Goal: Task Accomplishment & Management: Manage account settings

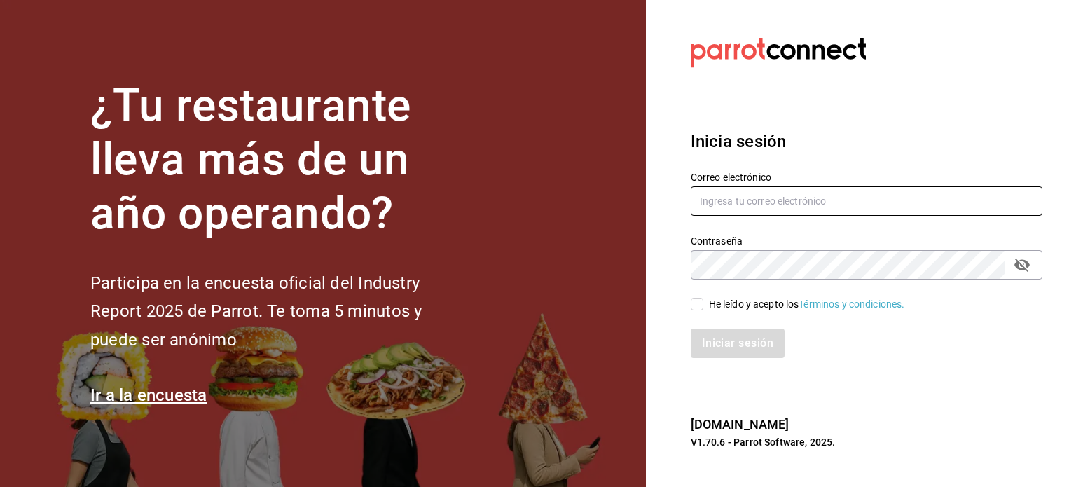
click at [758, 197] on input "text" at bounding box center [867, 200] width 352 height 29
type input "multiusuario@cafemoreto.com"
click at [695, 305] on input "He leído y acepto los Términos y condiciones." at bounding box center [697, 304] width 13 height 13
checkbox input "true"
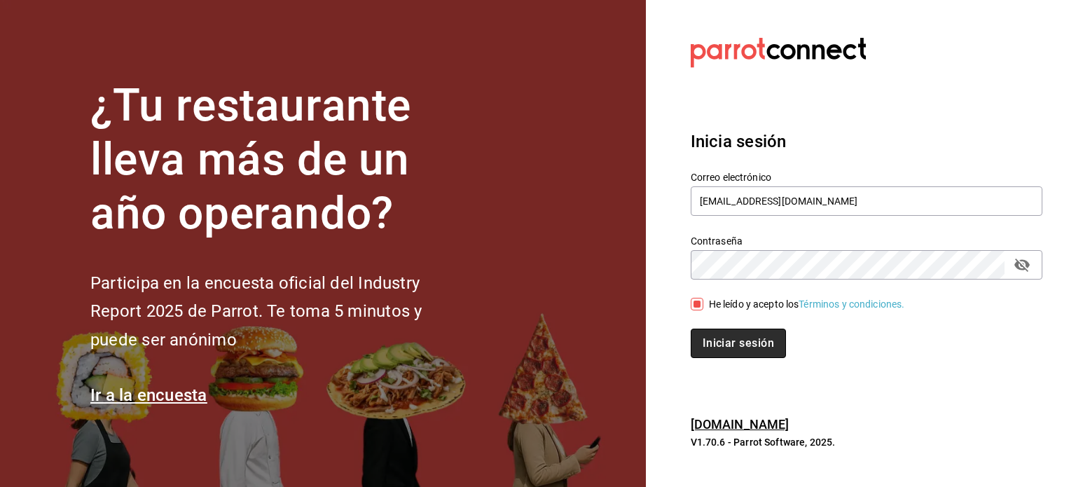
click at [728, 341] on button "Iniciar sesión" at bounding box center [738, 342] width 95 height 29
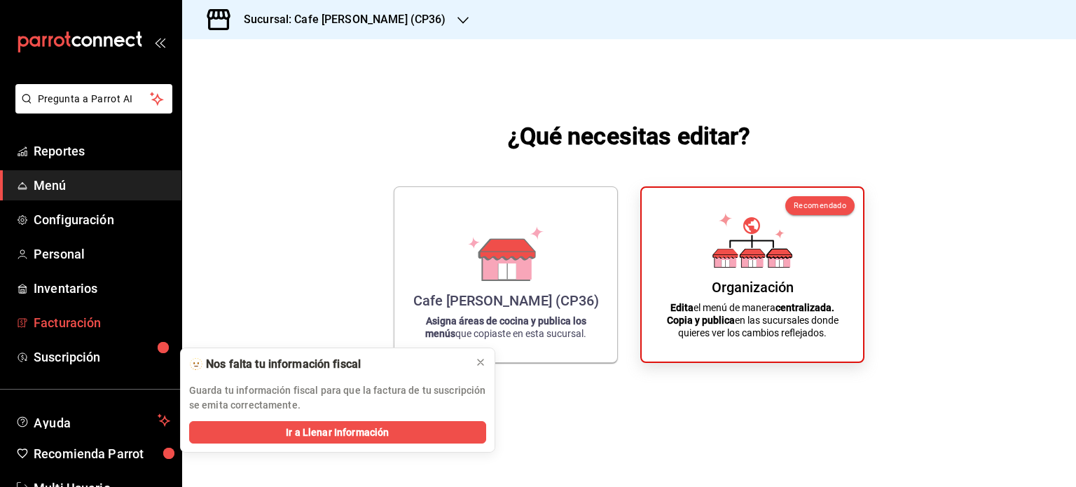
click at [74, 324] on span "Facturación" at bounding box center [102, 322] width 137 height 19
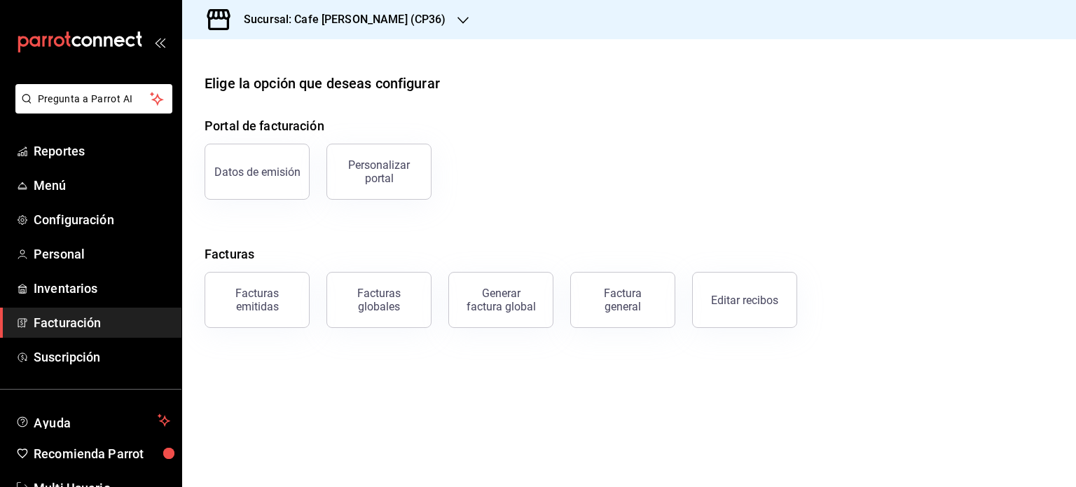
click at [389, 20] on h3 "Sucursal: Cafe [PERSON_NAME] (CP36)" at bounding box center [340, 19] width 214 height 17
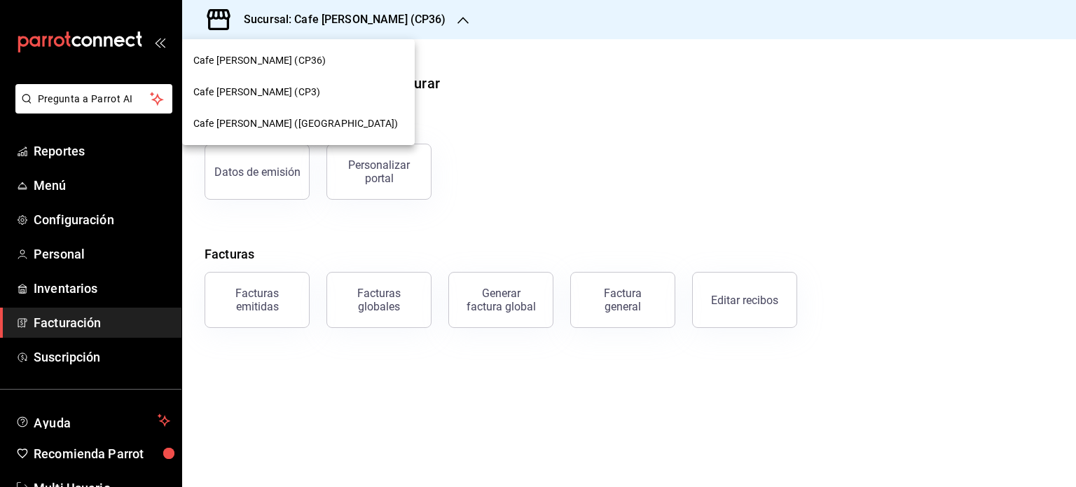
click at [305, 89] on div "Cafe [PERSON_NAME] (CP3)" at bounding box center [298, 92] width 210 height 15
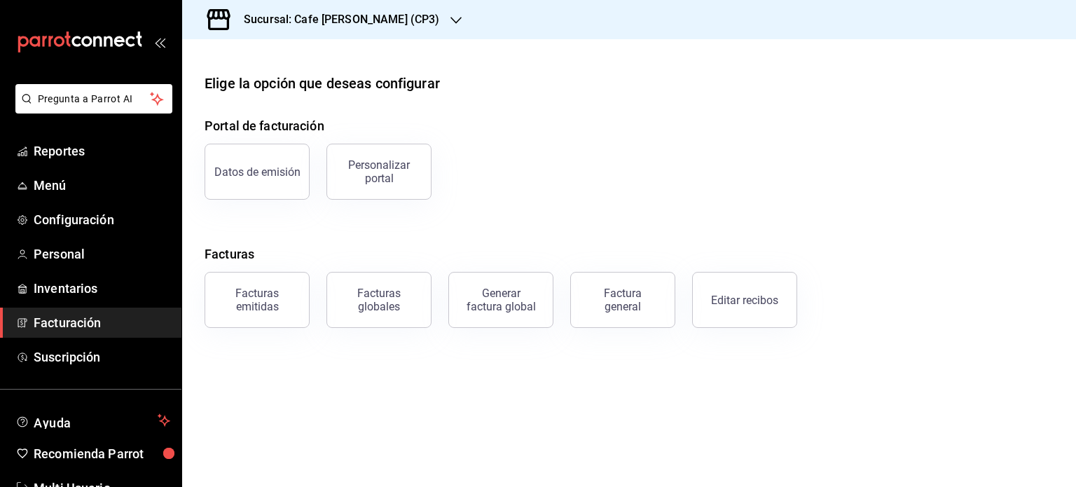
click at [361, 16] on h3 "Sucursal: Cafe [PERSON_NAME] (CP3)" at bounding box center [336, 19] width 207 height 17
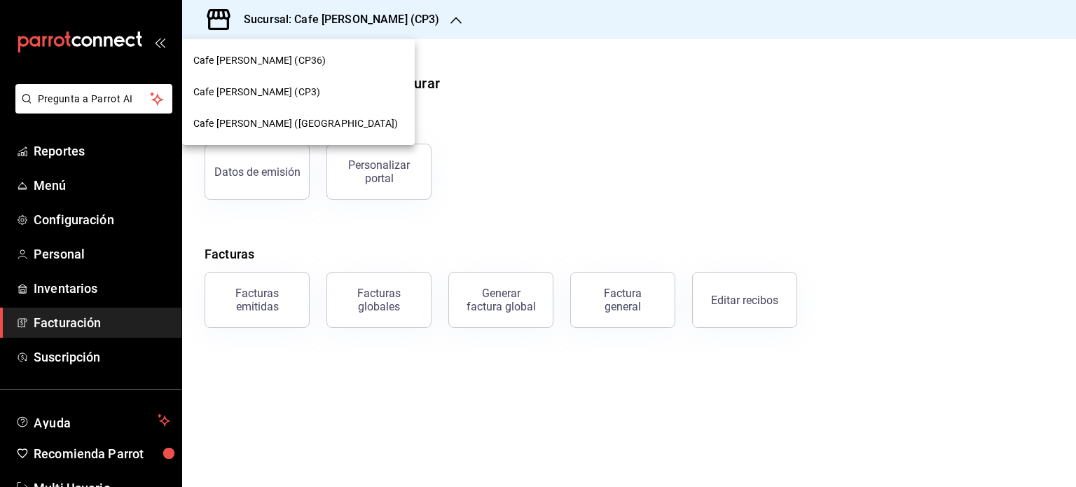
click at [287, 125] on span "Cafe [PERSON_NAME] ([GEOGRAPHIC_DATA])" at bounding box center [295, 123] width 205 height 15
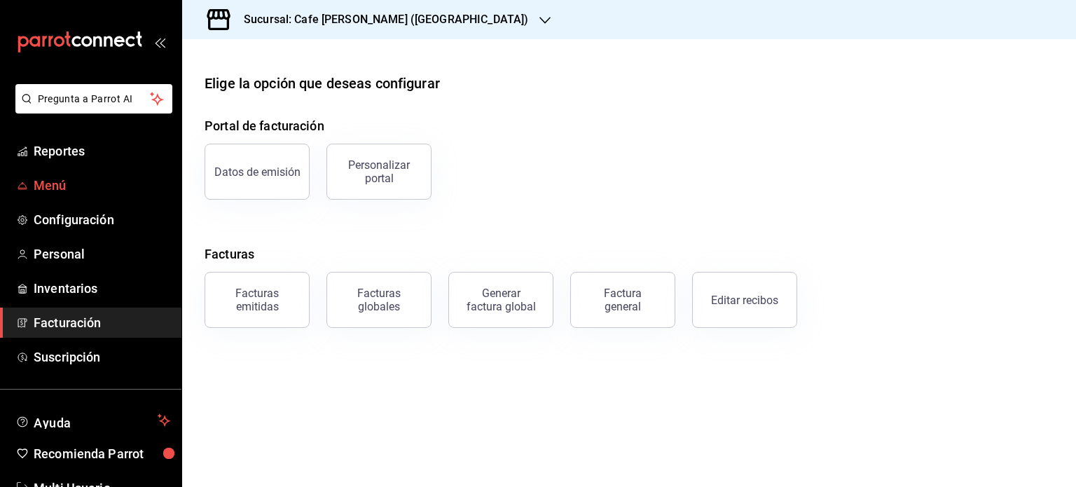
click at [55, 186] on span "Menú" at bounding box center [102, 185] width 137 height 19
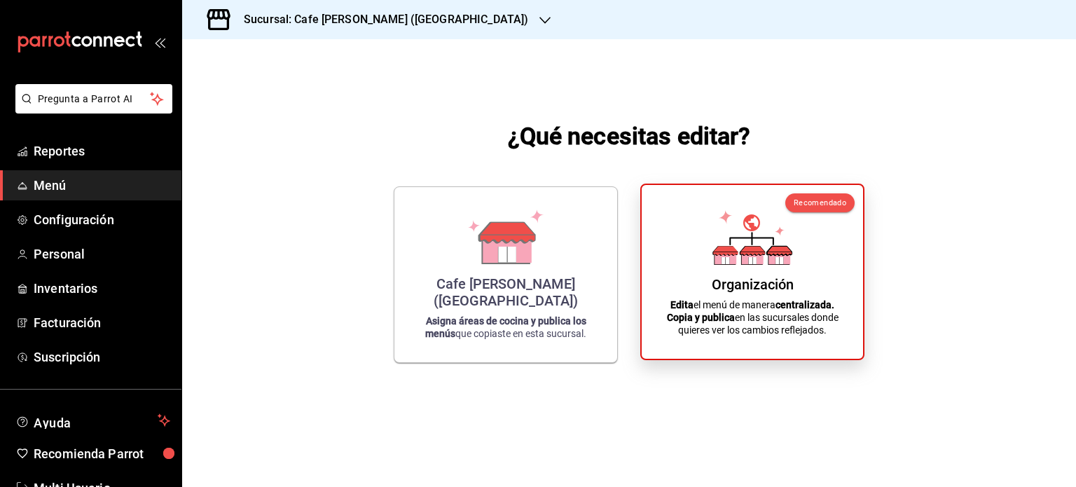
click at [727, 265] on div "Organización Edita el menú de manera centralizada. Copia y publica en las sucur…" at bounding box center [752, 271] width 188 height 151
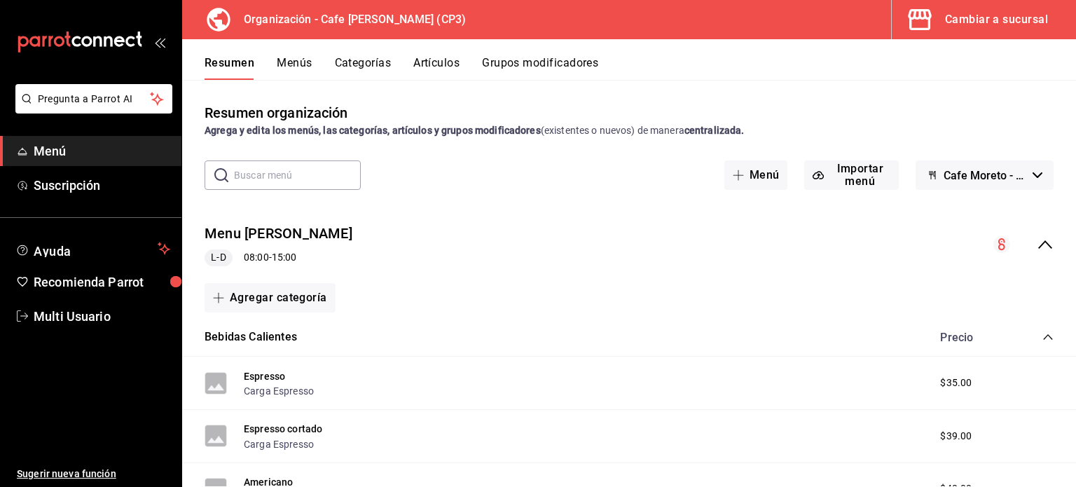
click at [1039, 241] on icon "collapse-menu-row" at bounding box center [1045, 244] width 17 height 17
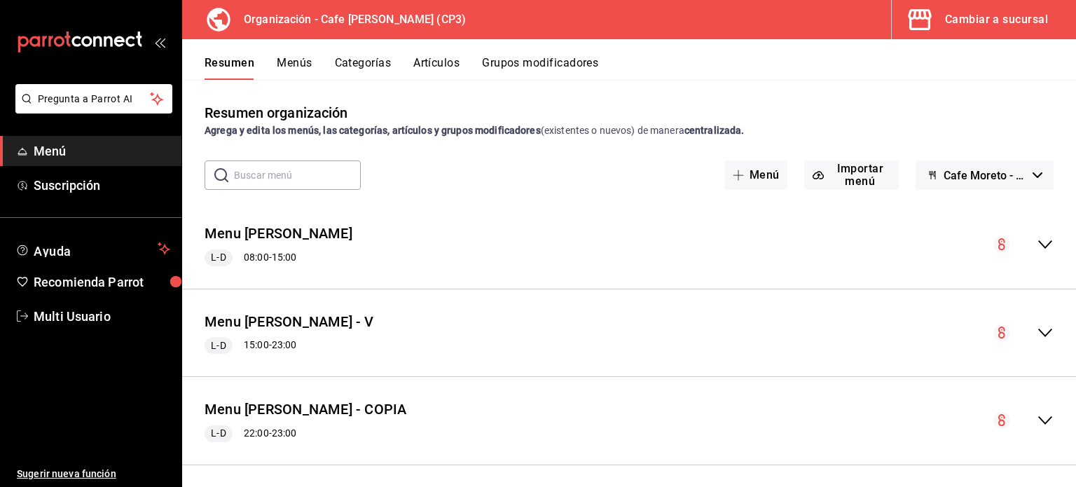
click at [297, 61] on button "Menús" at bounding box center [294, 68] width 35 height 24
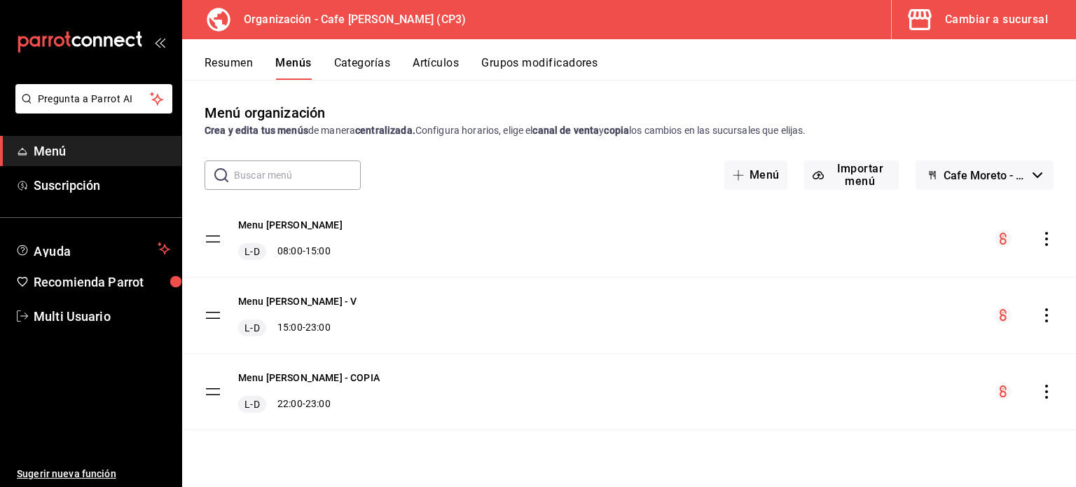
click at [1046, 235] on icon "actions" at bounding box center [1046, 239] width 14 height 14
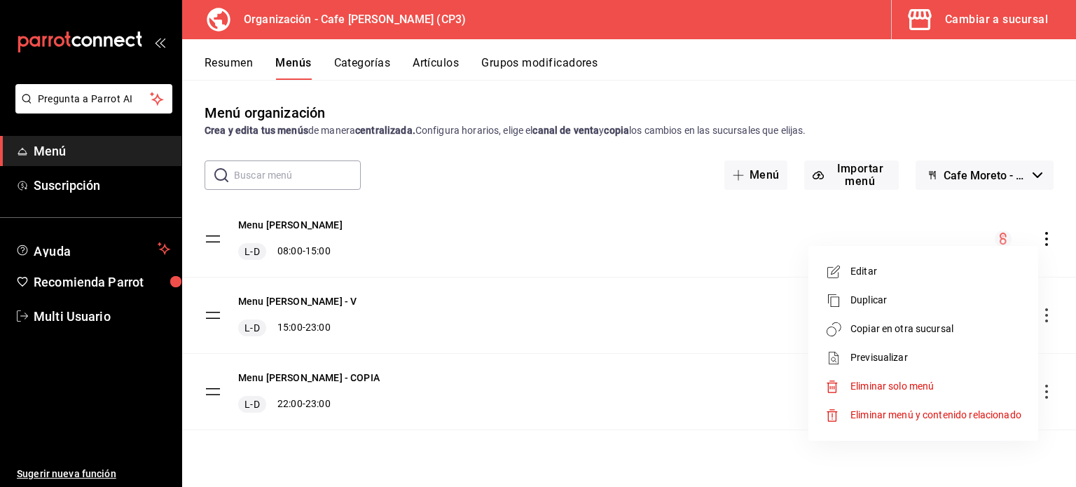
click at [237, 62] on div at bounding box center [538, 243] width 1076 height 487
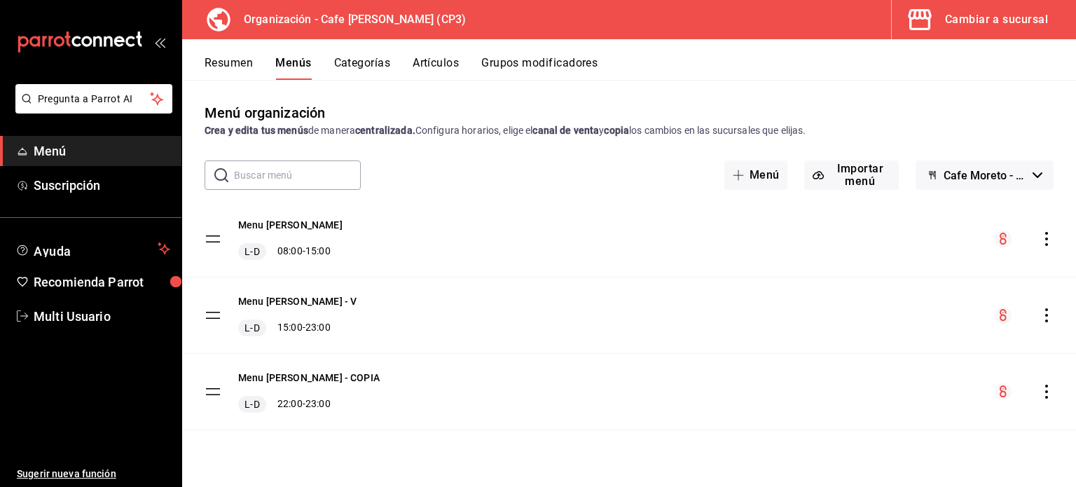
click at [237, 61] on button "Resumen" at bounding box center [229, 68] width 48 height 24
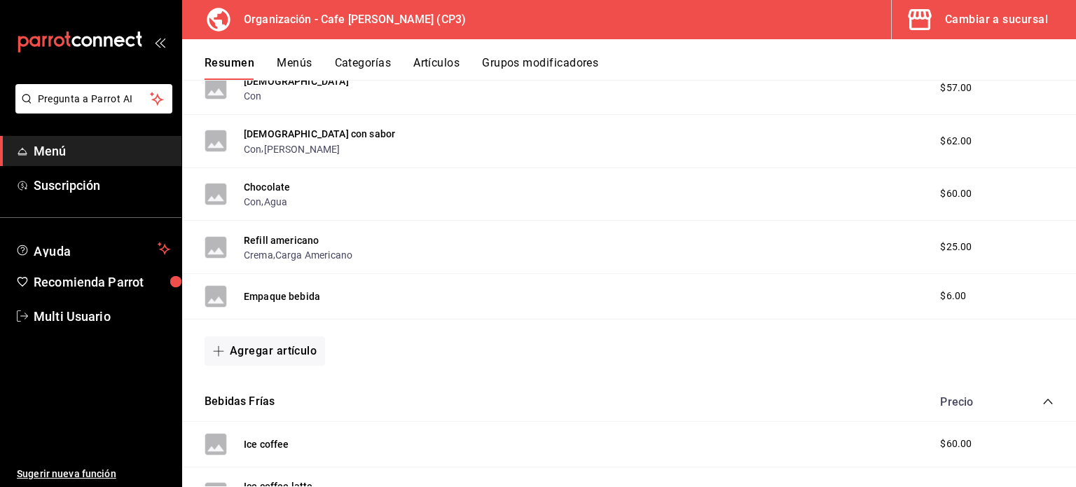
scroll to position [560, 0]
click at [979, 21] on div "Cambiar a sucursal" at bounding box center [996, 20] width 103 height 20
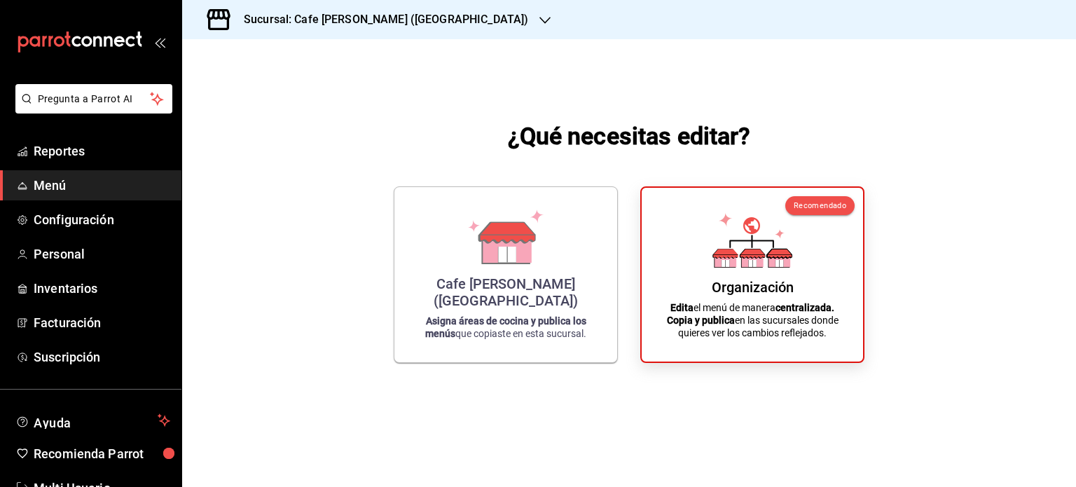
click at [405, 20] on h3 "Sucursal: Cafe [PERSON_NAME] ([GEOGRAPHIC_DATA])" at bounding box center [381, 19] width 296 height 17
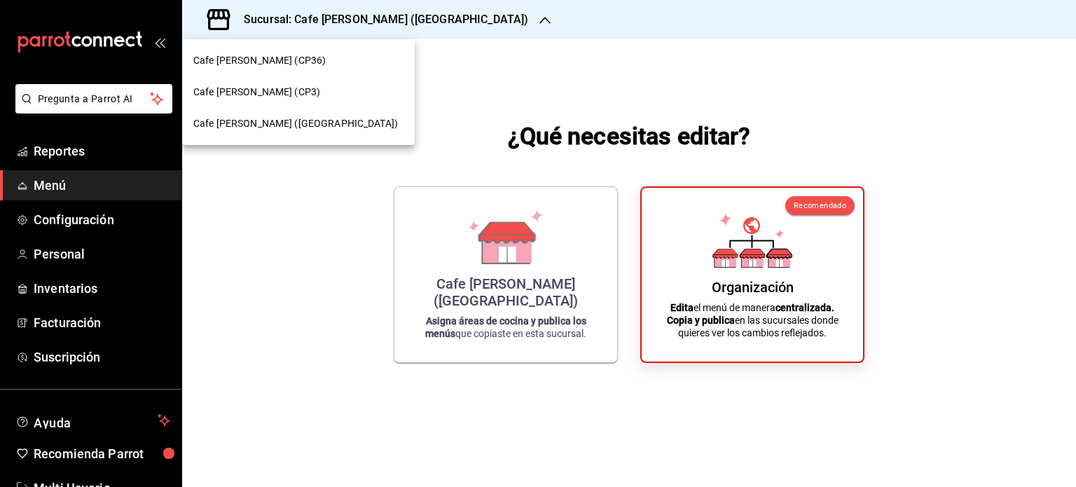
click at [289, 58] on div "Cafe [PERSON_NAME] (CP36)" at bounding box center [298, 60] width 210 height 15
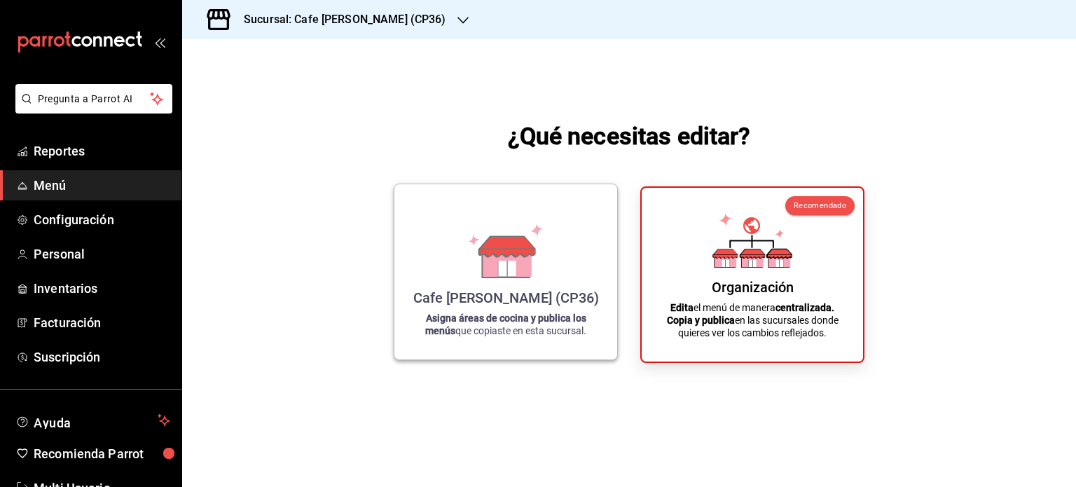
click at [486, 283] on div "Cafe [PERSON_NAME] (CP36) Asigna áreas de cocina y publica los menús que copias…" at bounding box center [505, 271] width 189 height 153
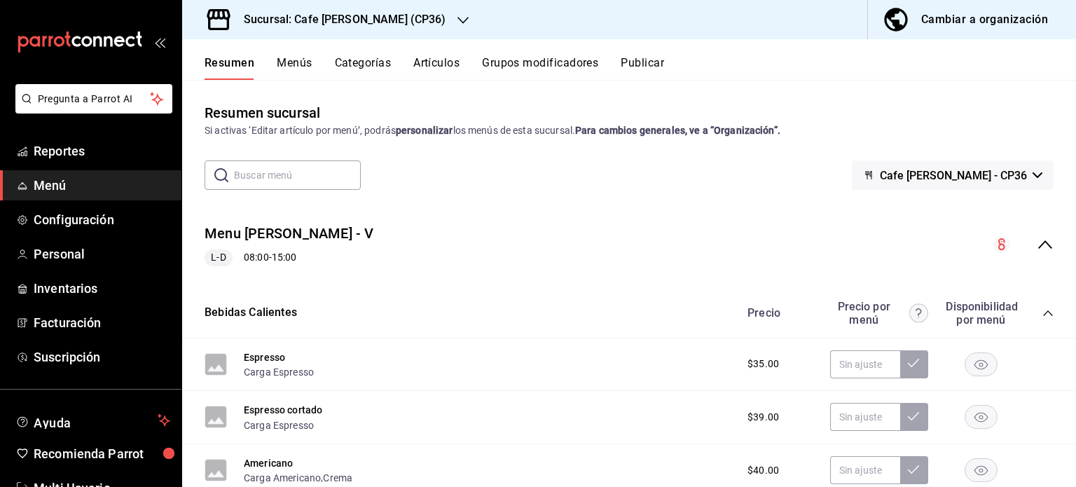
click at [1037, 241] on icon "collapse-menu-row" at bounding box center [1045, 244] width 17 height 17
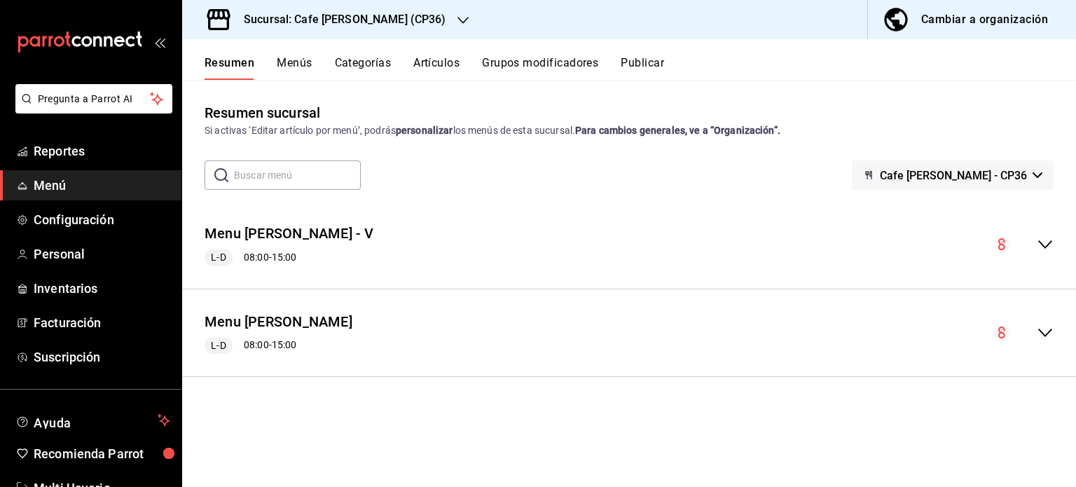
click at [1044, 242] on icon "collapse-menu-row" at bounding box center [1045, 244] width 17 height 17
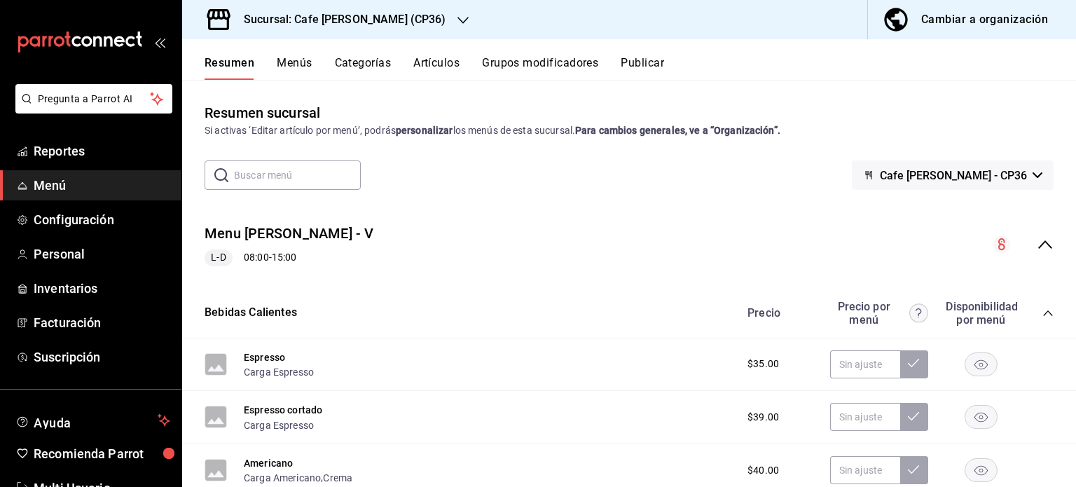
click at [1042, 240] on icon "collapse-menu-row" at bounding box center [1045, 244] width 17 height 17
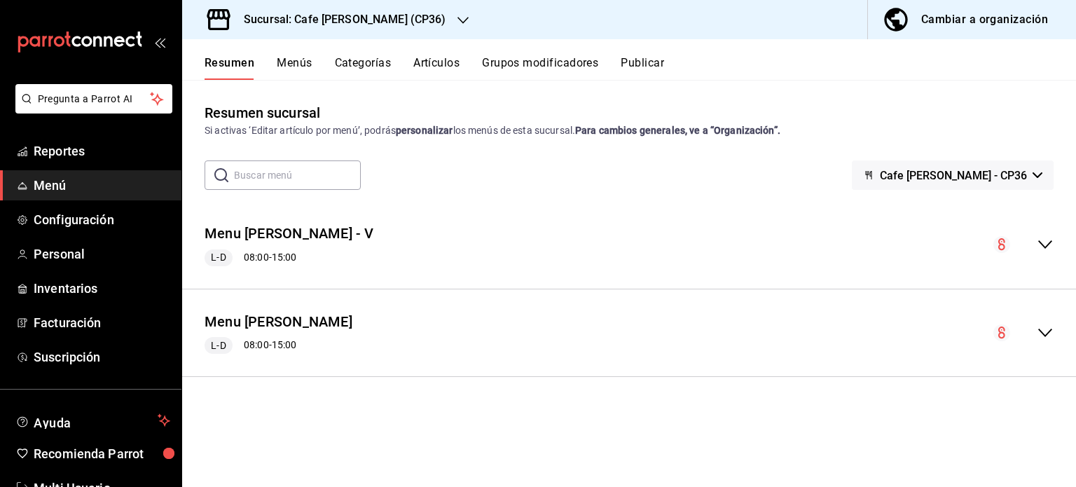
click at [297, 61] on button "Menús" at bounding box center [294, 68] width 35 height 24
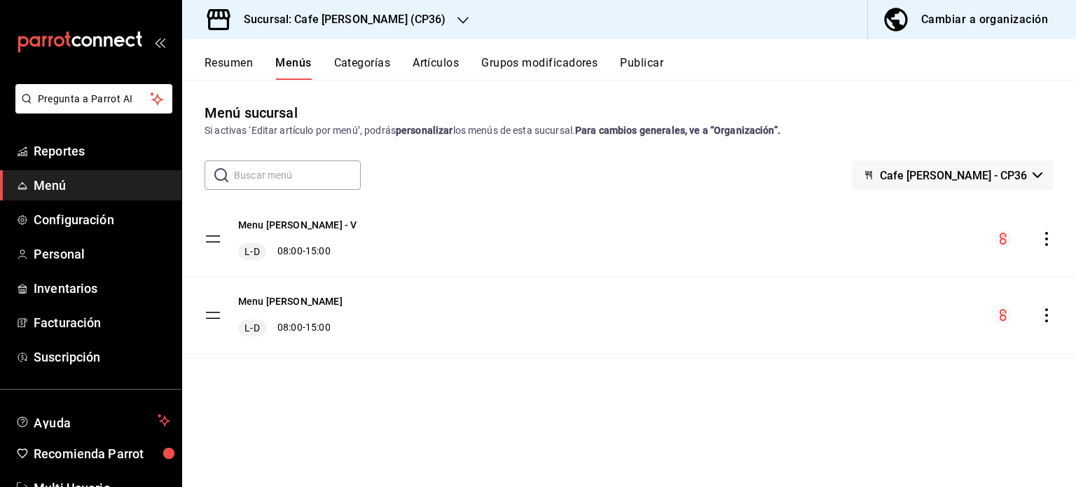
click at [1044, 238] on icon "actions" at bounding box center [1046, 239] width 14 height 14
click at [882, 271] on span "Previsualizar" at bounding box center [935, 271] width 171 height 15
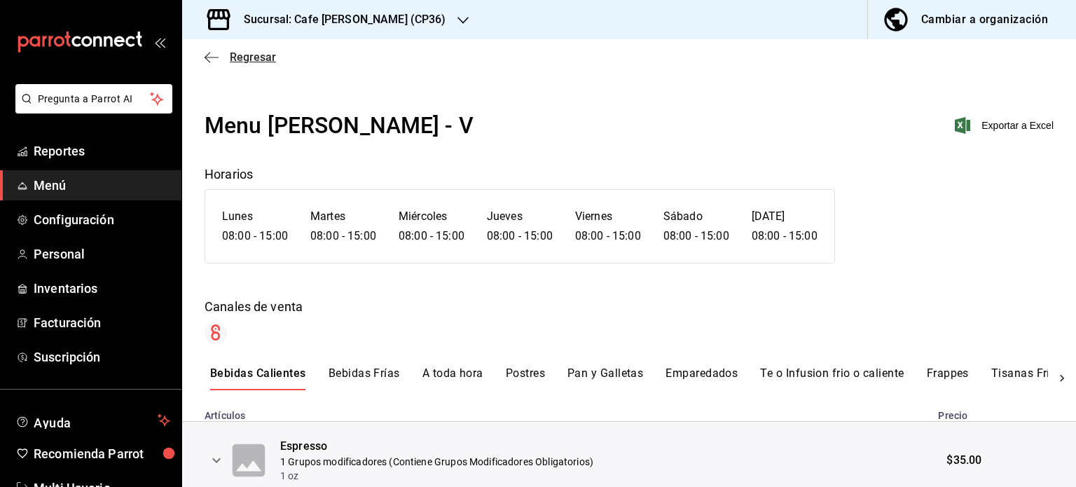
click at [210, 55] on icon "button" at bounding box center [212, 57] width 14 height 13
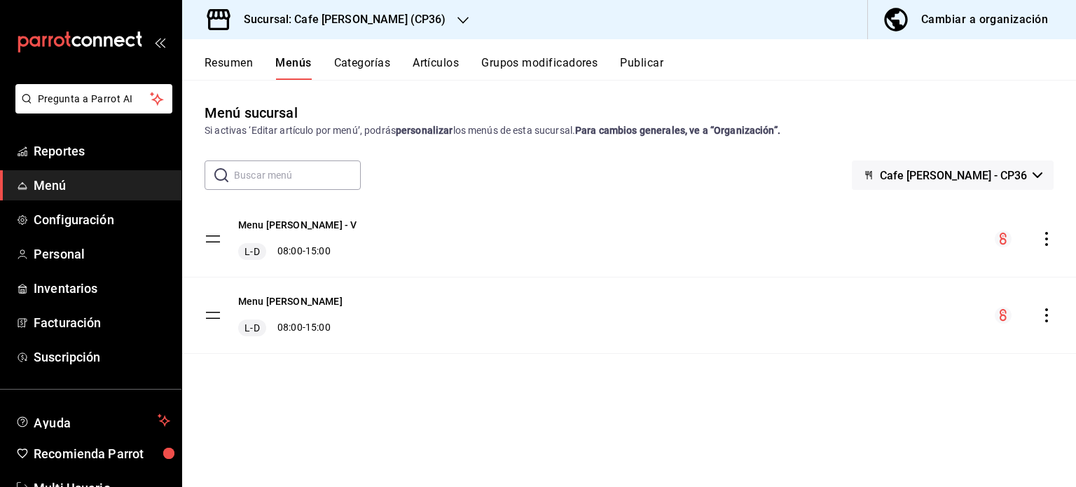
click at [983, 22] on div "Cambiar a organización" at bounding box center [984, 20] width 127 height 20
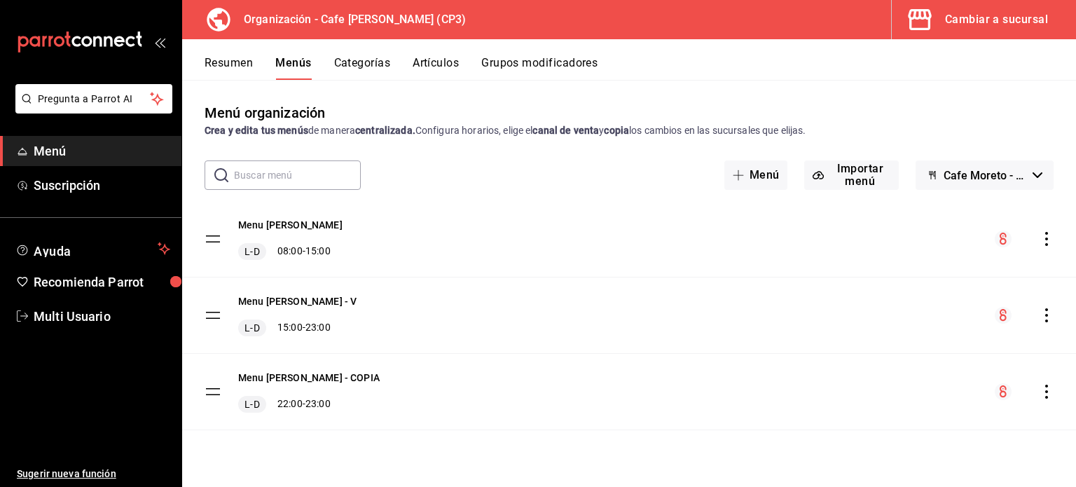
click at [1048, 315] on icon "actions" at bounding box center [1046, 315] width 14 height 14
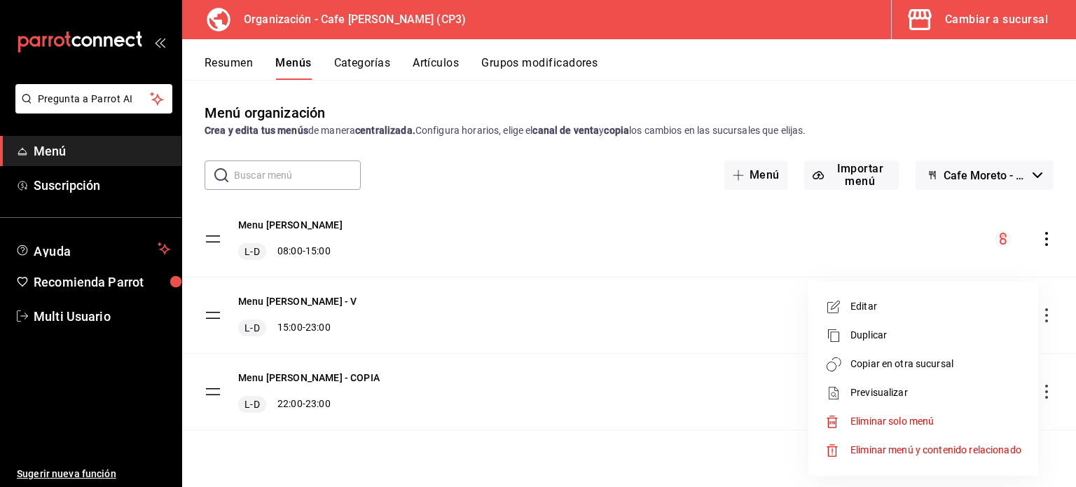
click at [915, 361] on span "Copiar en otra sucursal" at bounding box center [935, 363] width 171 height 15
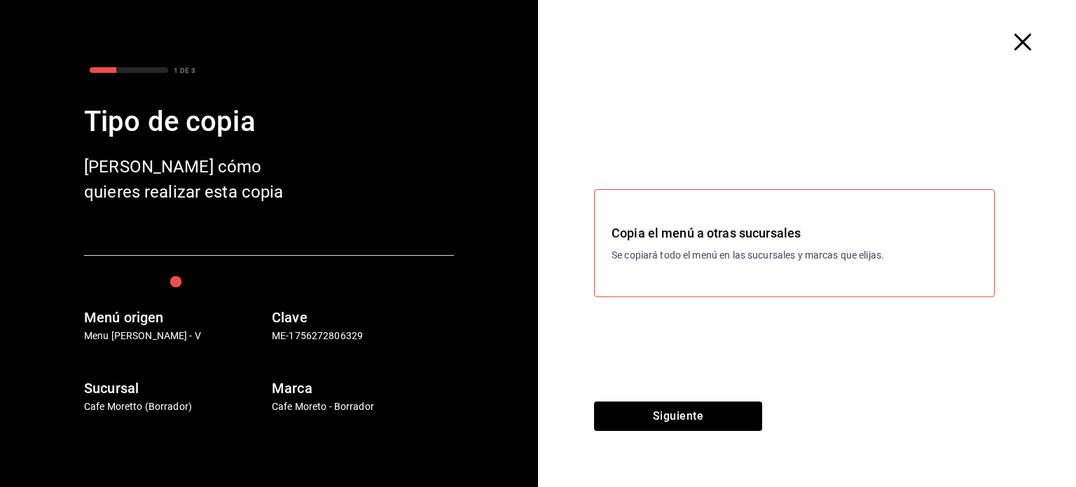
click at [751, 263] on div "Copia el menú a otras sucursales Se copiará todo el menú en las sucursales y ma…" at bounding box center [794, 243] width 401 height 108
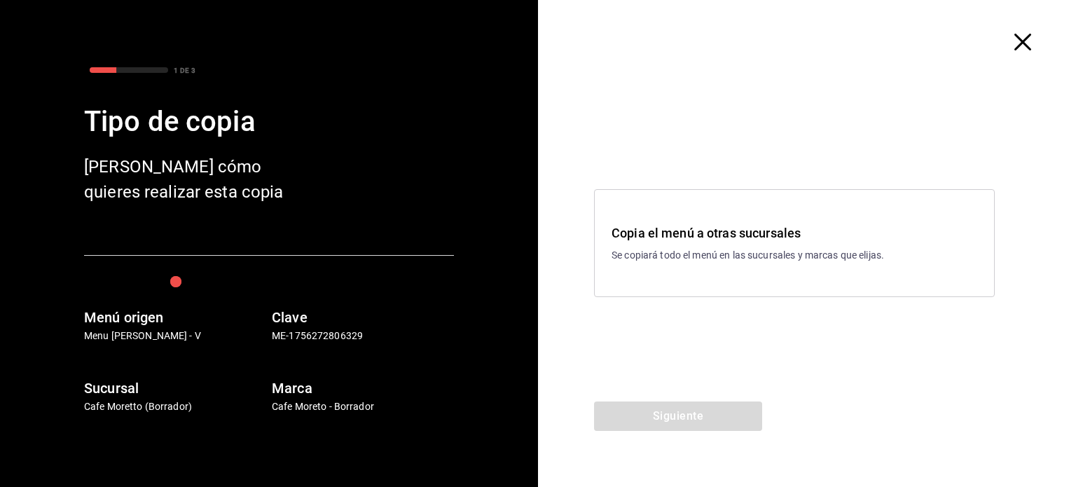
click at [1025, 43] on icon "button" at bounding box center [1022, 42] width 17 height 17
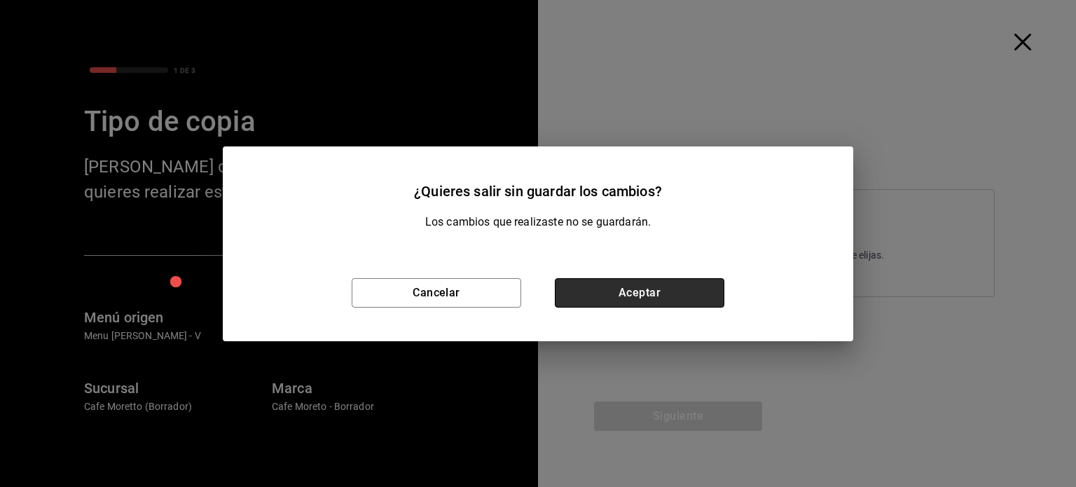
click at [639, 293] on button "Aceptar" at bounding box center [639, 292] width 169 height 29
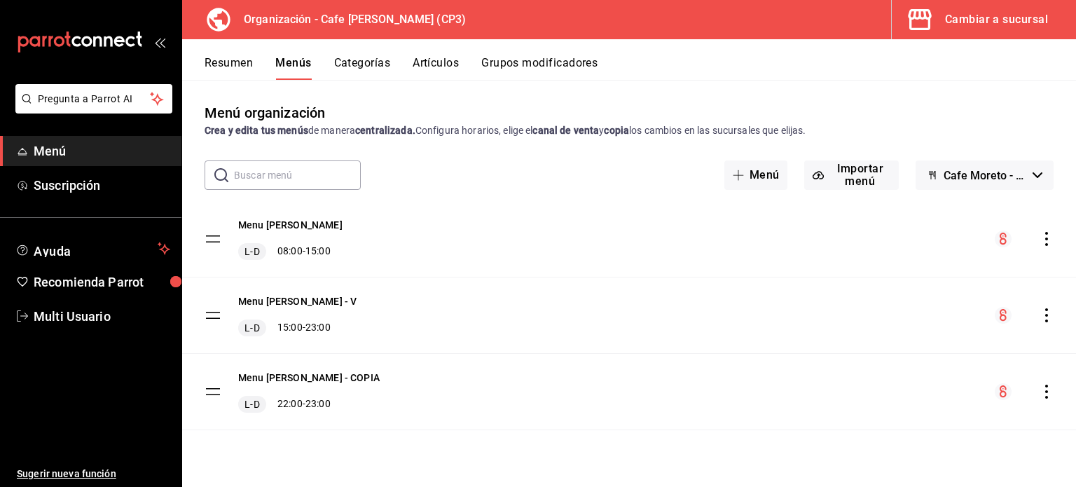
click at [1044, 240] on icon "actions" at bounding box center [1046, 239] width 14 height 14
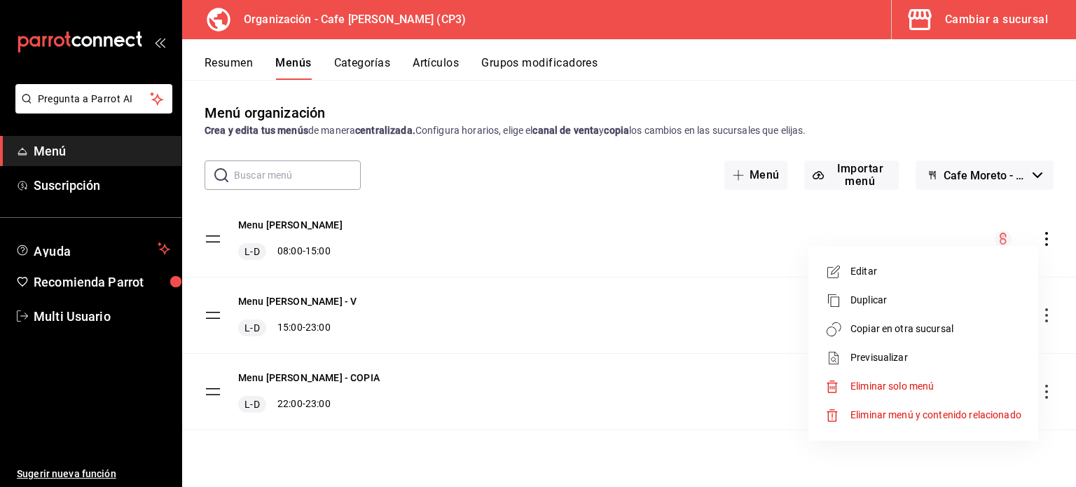
click at [899, 328] on span "Copiar en otra sucursal" at bounding box center [935, 328] width 171 height 15
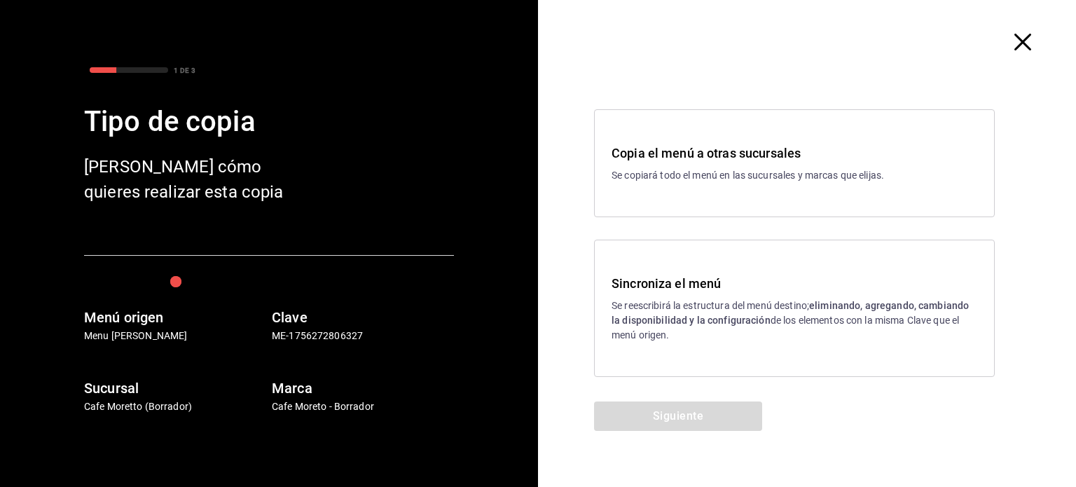
click at [779, 308] on p "Se reescribirá la estructura del menú destino; eliminando, agregando, cambiando…" at bounding box center [794, 320] width 366 height 44
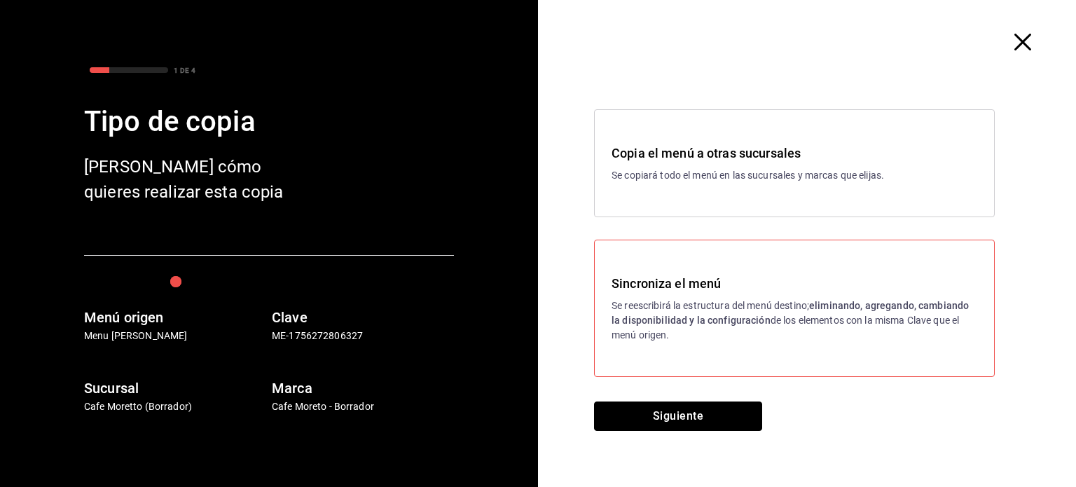
click at [713, 417] on button "Siguiente" at bounding box center [678, 415] width 168 height 29
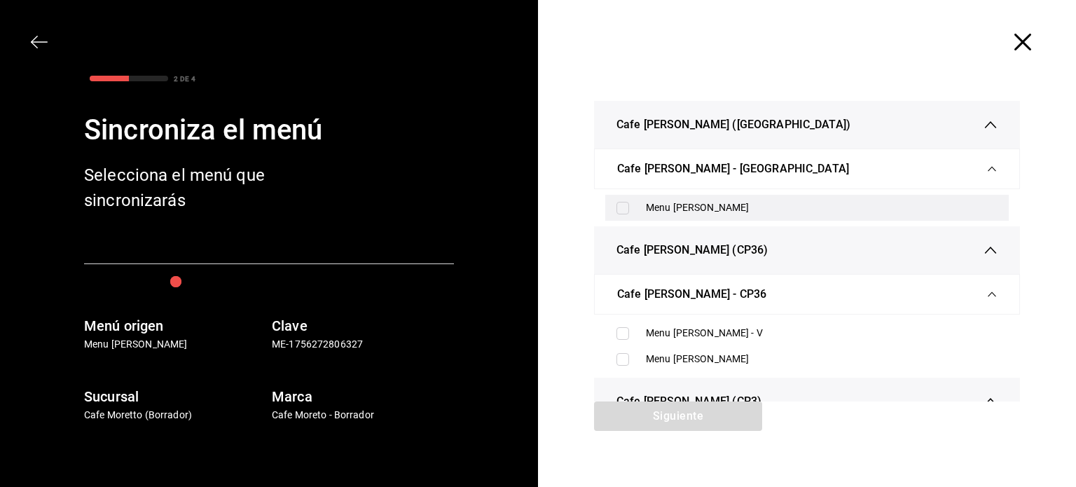
scroll to position [70, 0]
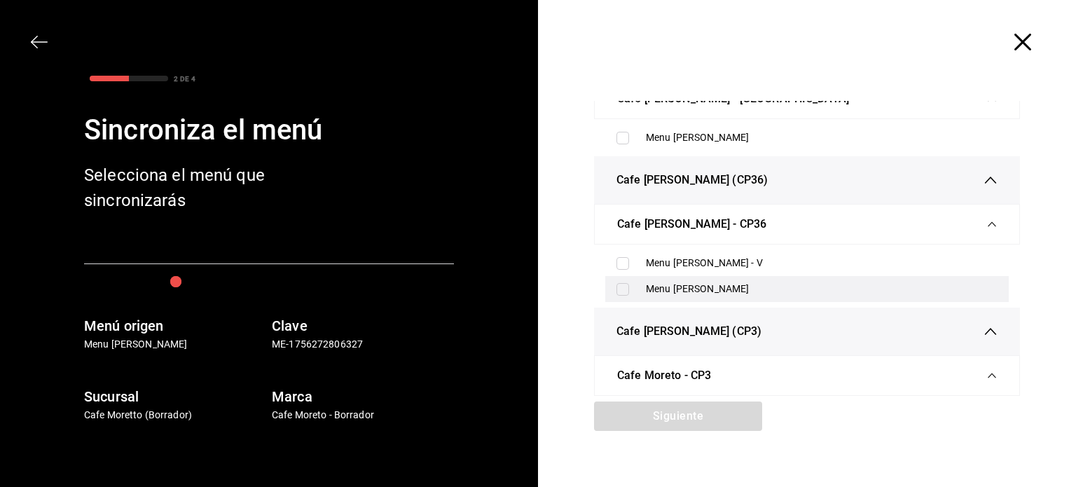
click at [618, 289] on input "checkbox" at bounding box center [622, 289] width 13 height 13
checkbox input "true"
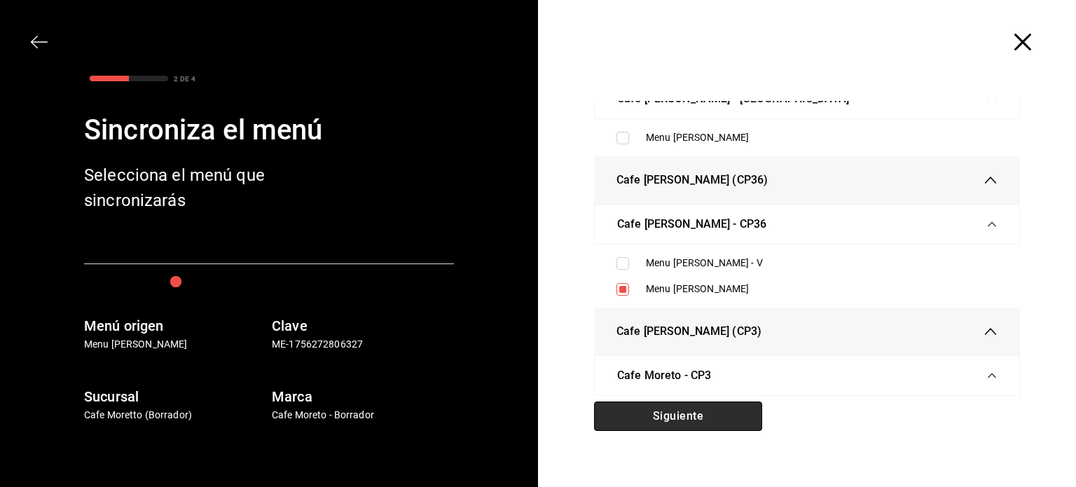
click at [707, 418] on button "Siguiente" at bounding box center [678, 415] width 168 height 29
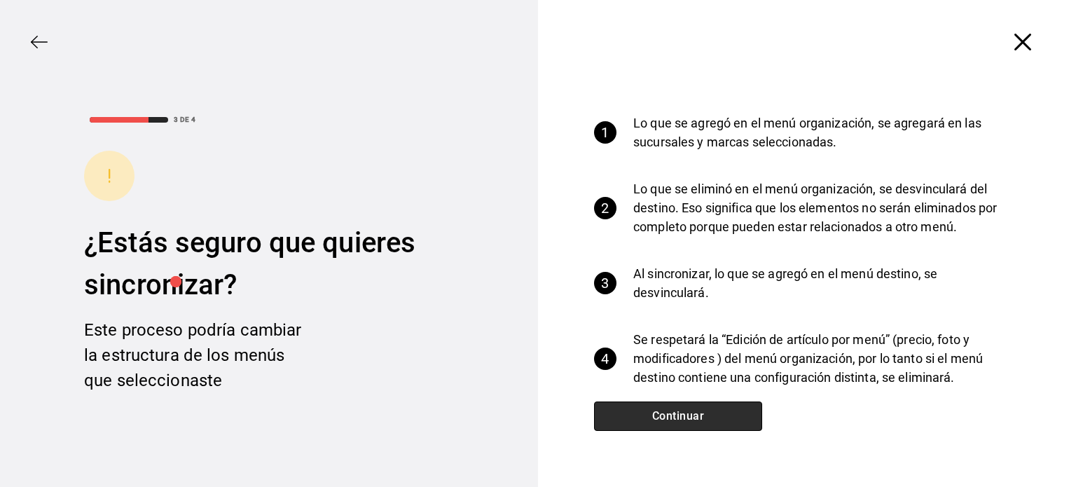
click at [707, 418] on button "Continuar" at bounding box center [678, 415] width 168 height 29
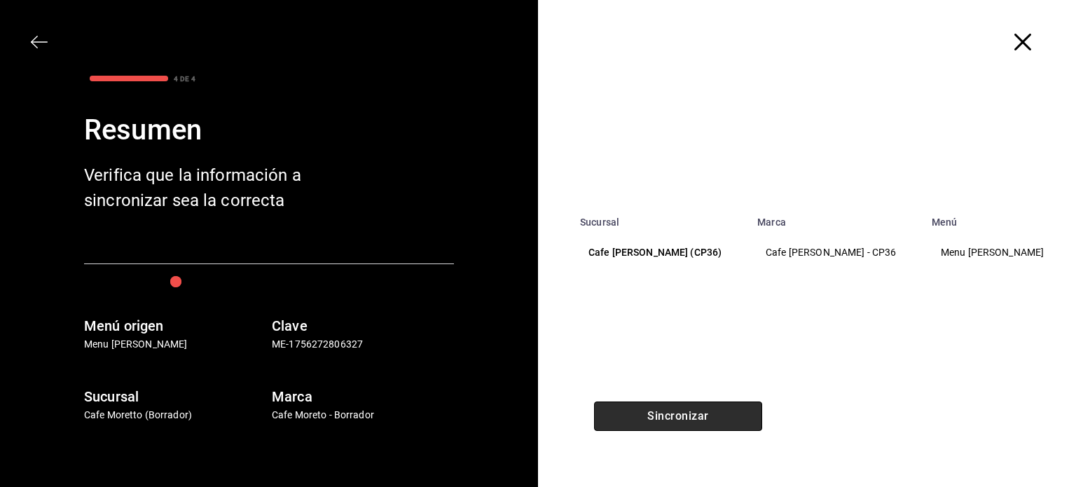
click at [695, 421] on button "Sincronizar" at bounding box center [678, 415] width 168 height 29
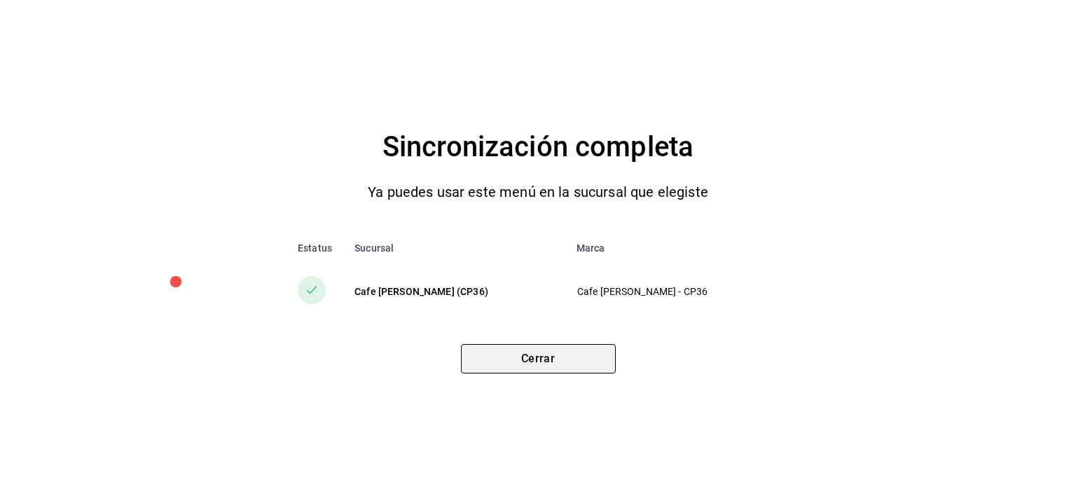
click at [557, 359] on button "Cerrar" at bounding box center [538, 358] width 155 height 29
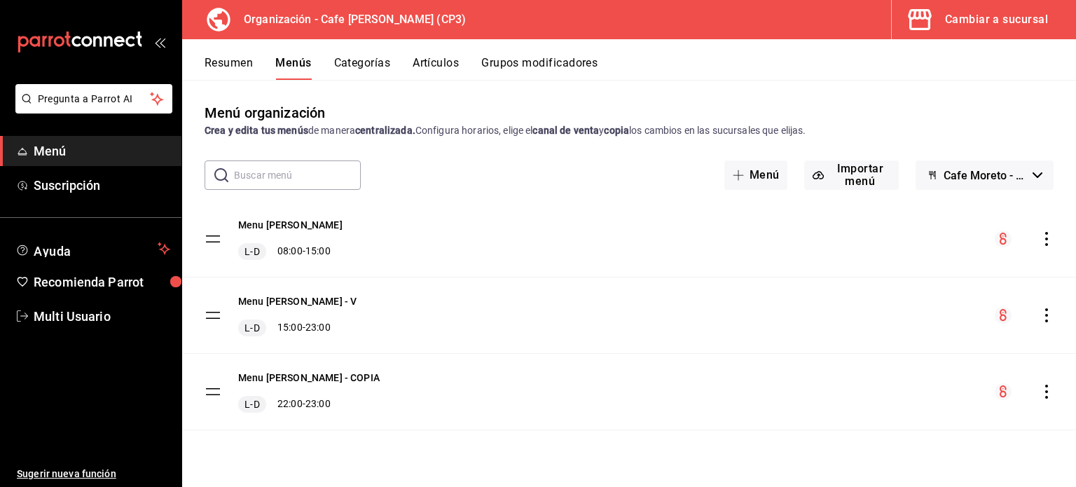
click at [978, 19] on div "Cambiar a sucursal" at bounding box center [996, 20] width 103 height 20
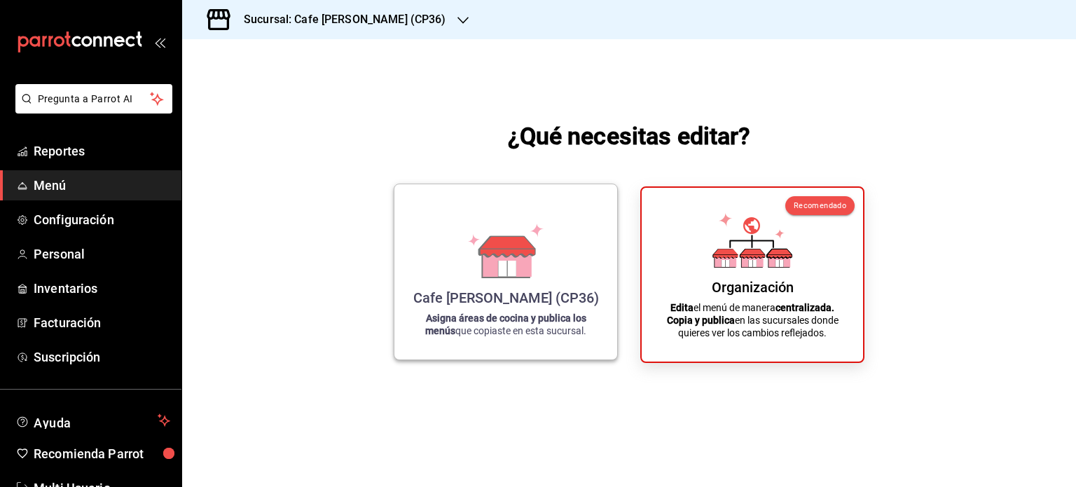
click at [479, 254] on icon at bounding box center [505, 246] width 55 height 21
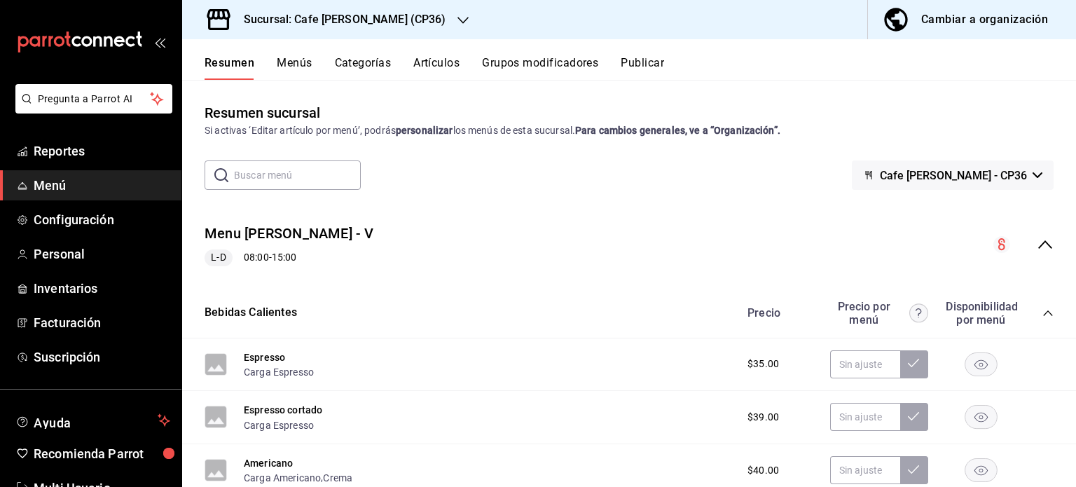
click at [294, 62] on button "Menús" at bounding box center [294, 68] width 35 height 24
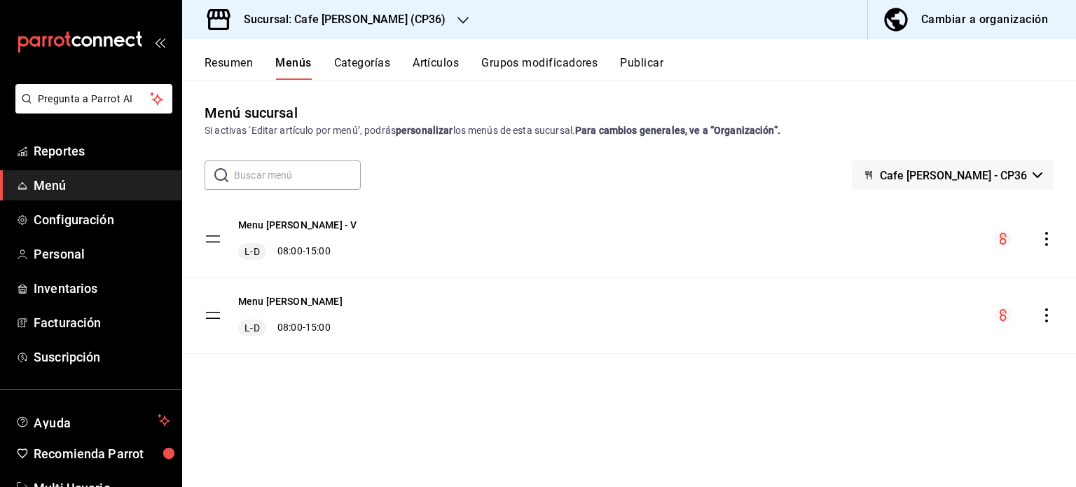
click at [1037, 173] on icon "button" at bounding box center [1037, 175] width 10 height 6
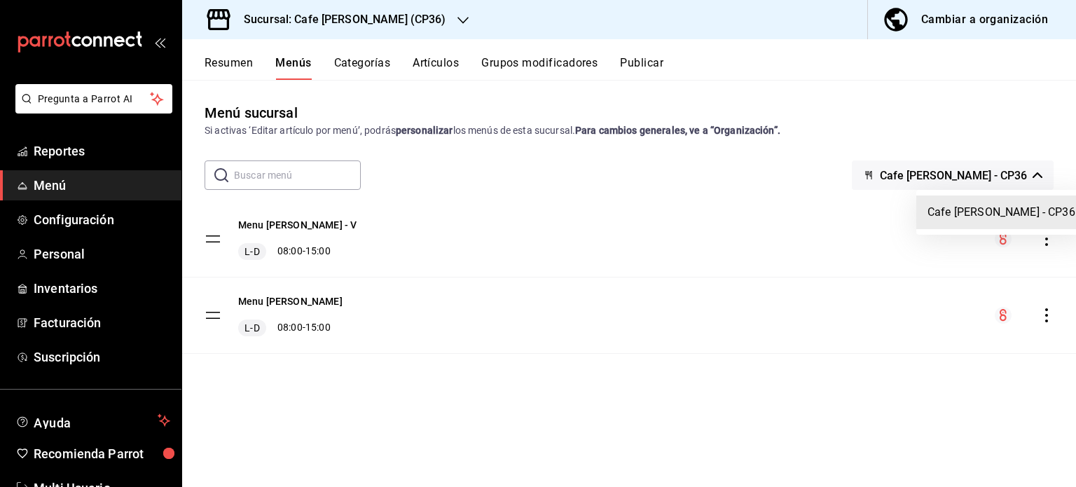
click at [361, 19] on div at bounding box center [538, 243] width 1076 height 487
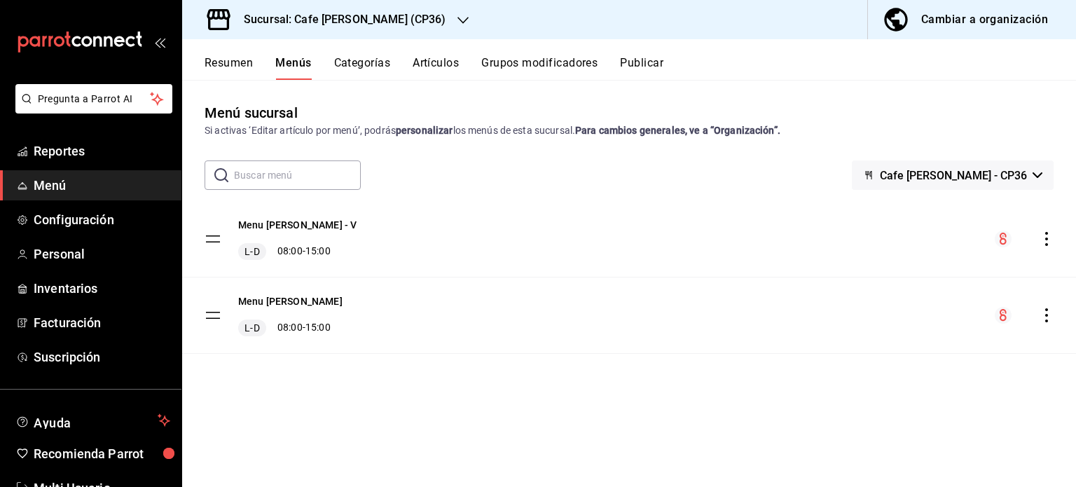
click at [354, 19] on h3 "Sucursal: Cafe [PERSON_NAME] (CP36)" at bounding box center [340, 19] width 214 height 17
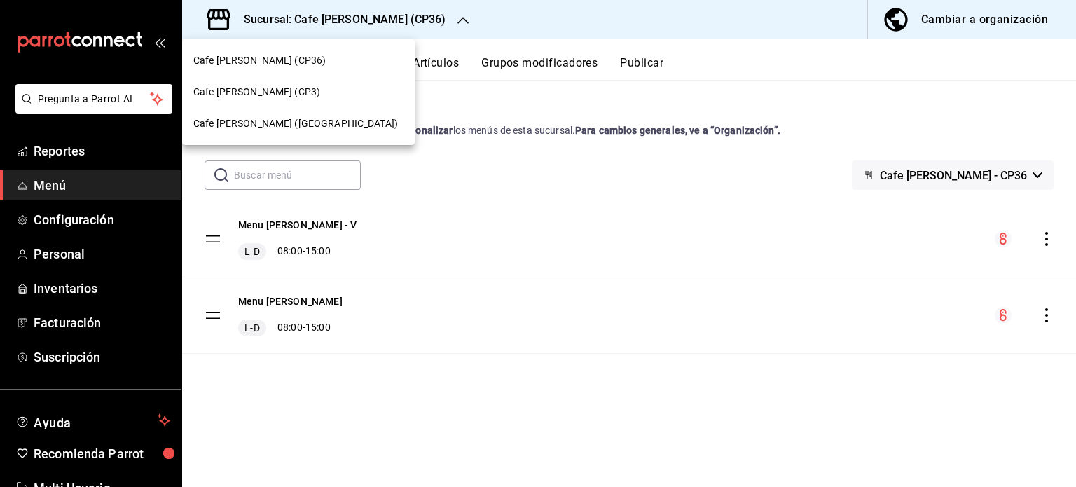
click at [279, 91] on span "Cafe [PERSON_NAME] (CP3)" at bounding box center [256, 92] width 127 height 15
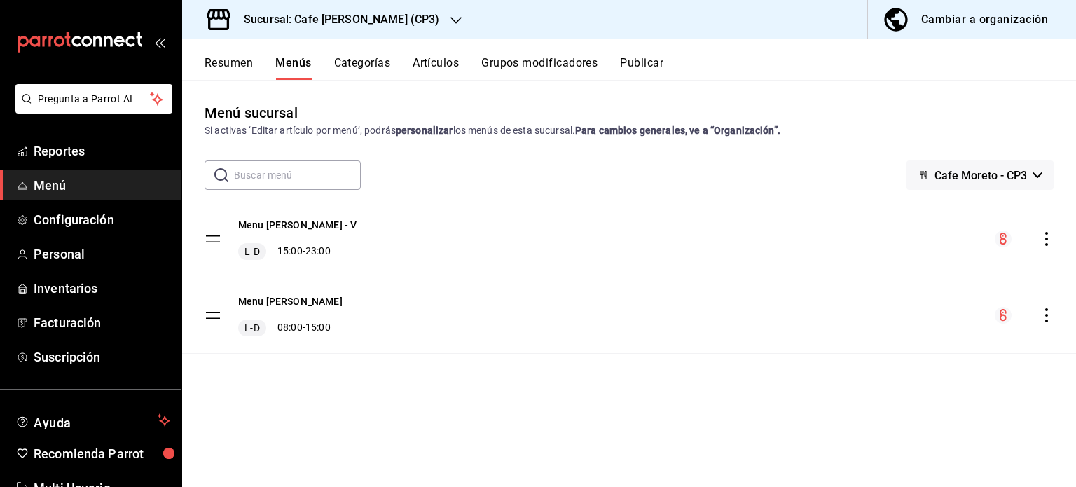
click at [1034, 173] on icon "button" at bounding box center [1037, 175] width 10 height 6
click at [336, 14] on div at bounding box center [538, 243] width 1076 height 487
click at [398, 23] on div "Sucursal: Cafe [PERSON_NAME] (CP3)" at bounding box center [330, 19] width 274 height 39
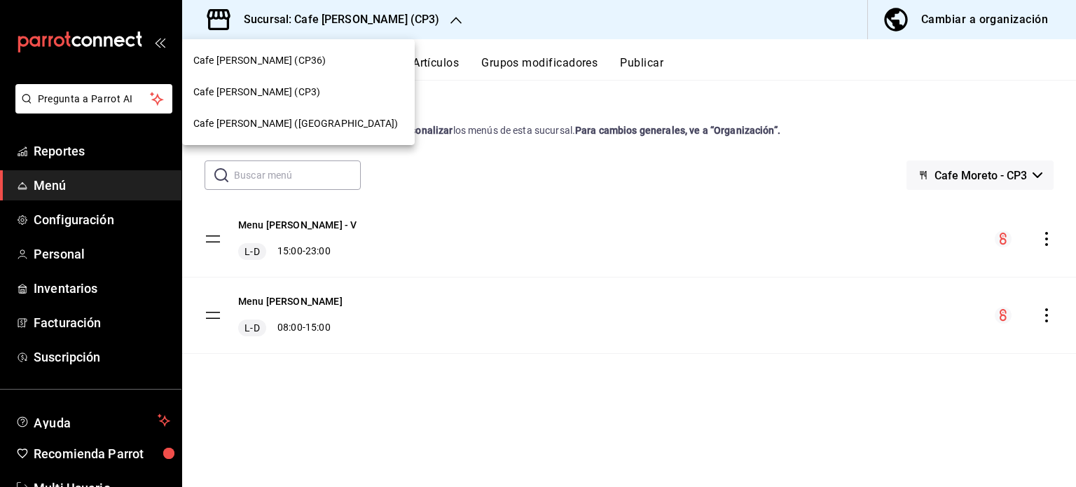
click at [275, 55] on span "Cafe [PERSON_NAME] (CP36)" at bounding box center [259, 60] width 132 height 15
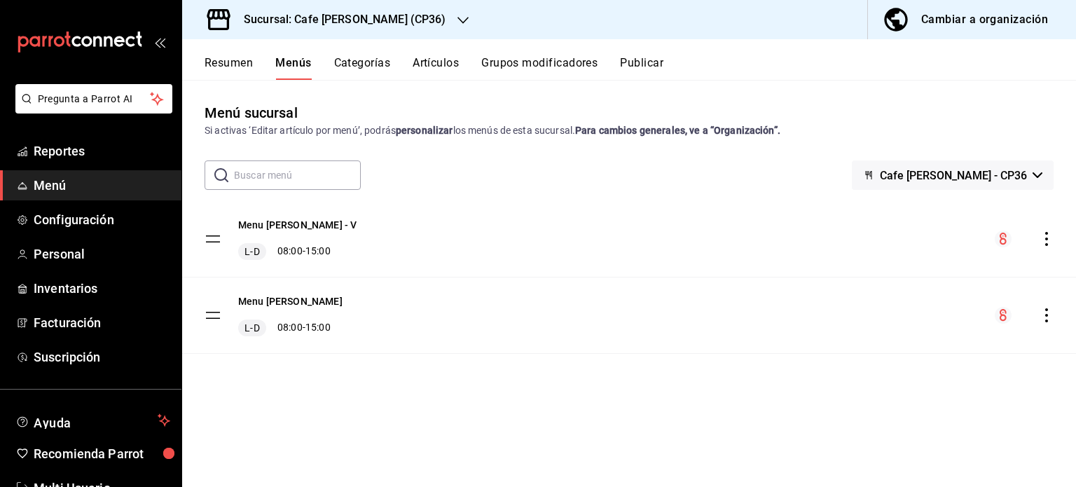
click at [946, 14] on div "Cambiar a organización" at bounding box center [984, 20] width 127 height 20
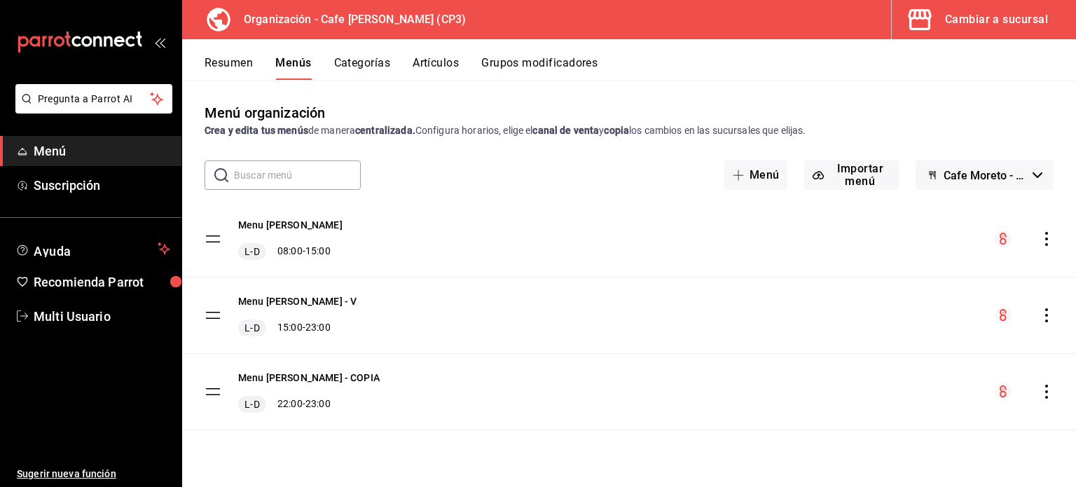
click at [1046, 315] on icon "actions" at bounding box center [1046, 315] width 3 height 14
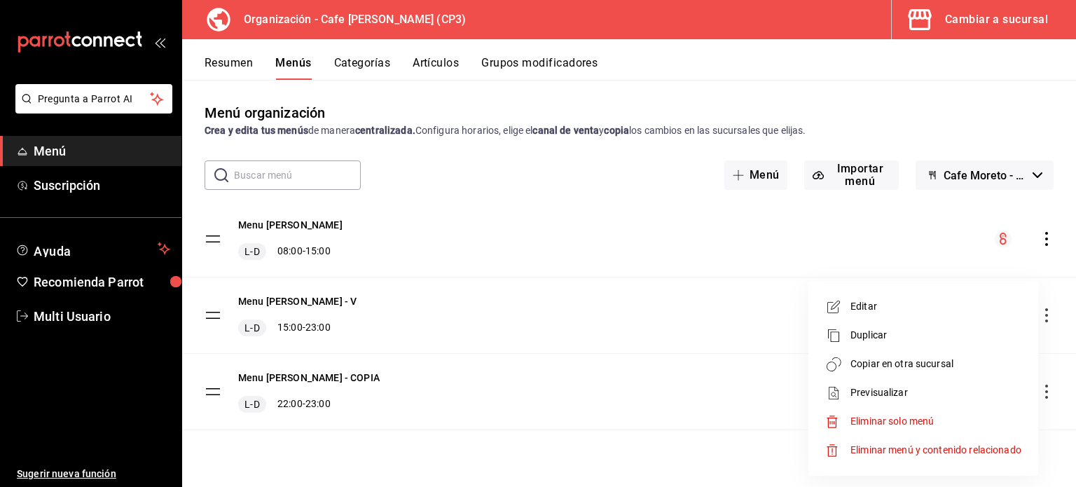
click at [903, 359] on span "Copiar en otra sucursal" at bounding box center [935, 363] width 171 height 15
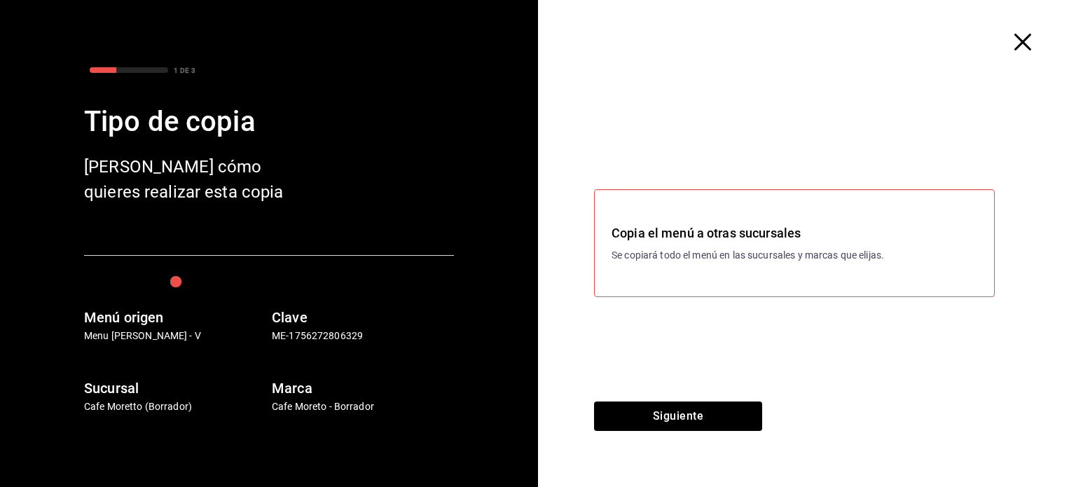
click at [736, 246] on div "Copia el menú a otras sucursales Se copiará todo el menú en las sucursales y ma…" at bounding box center [794, 242] width 366 height 39
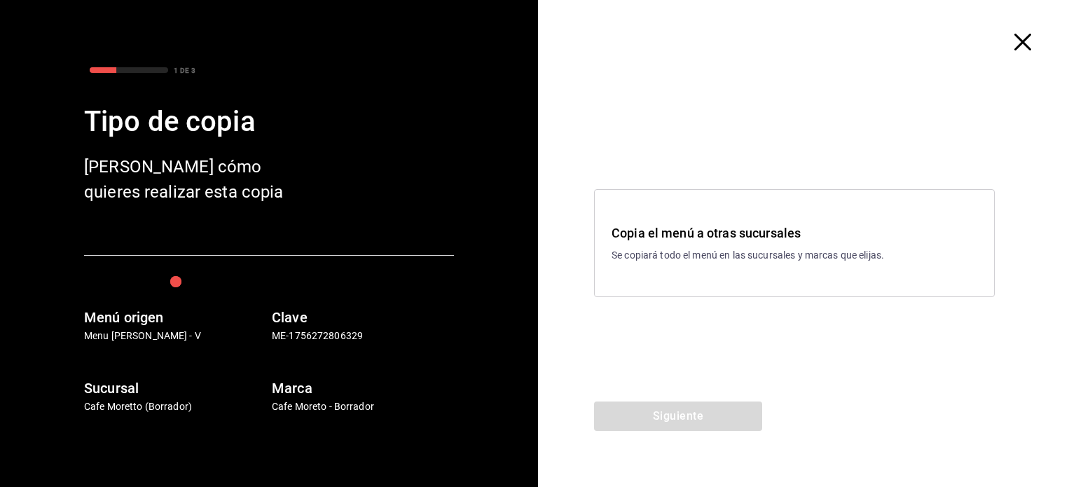
click at [1020, 41] on icon "button" at bounding box center [1022, 42] width 17 height 17
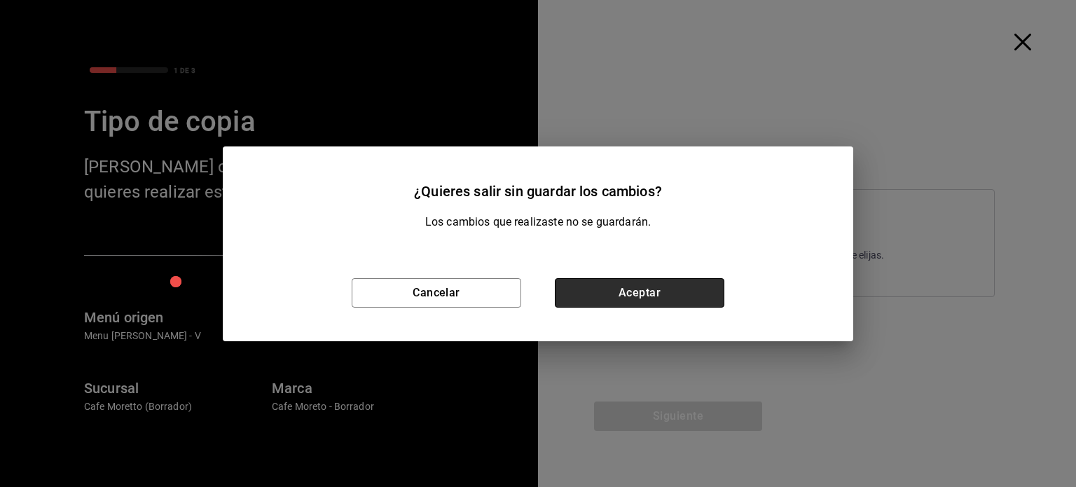
click at [622, 284] on button "Aceptar" at bounding box center [639, 292] width 169 height 29
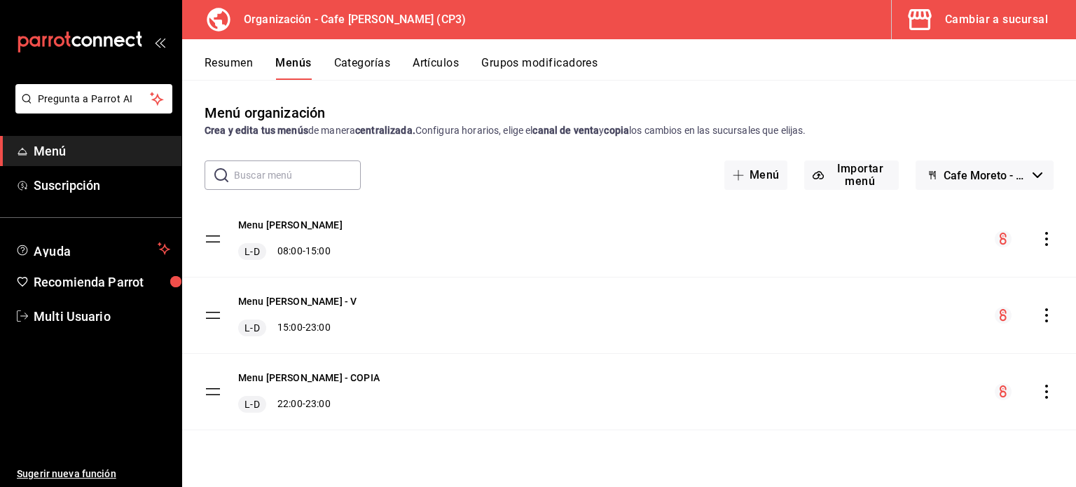
click at [989, 15] on div "Cambiar a sucursal" at bounding box center [996, 20] width 103 height 20
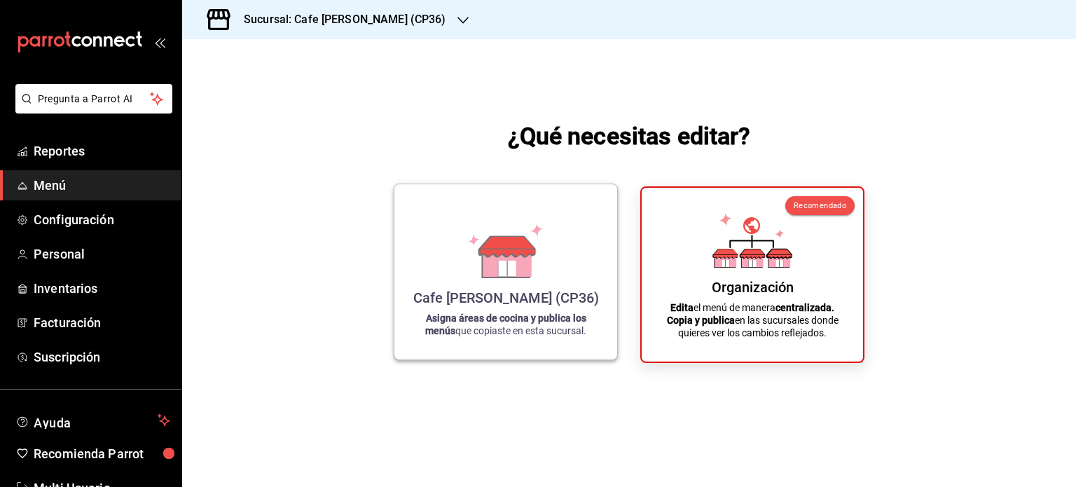
click at [501, 288] on div "Cafe [PERSON_NAME] (CP36) Asigna áreas de cocina y publica los menús que copias…" at bounding box center [505, 271] width 189 height 153
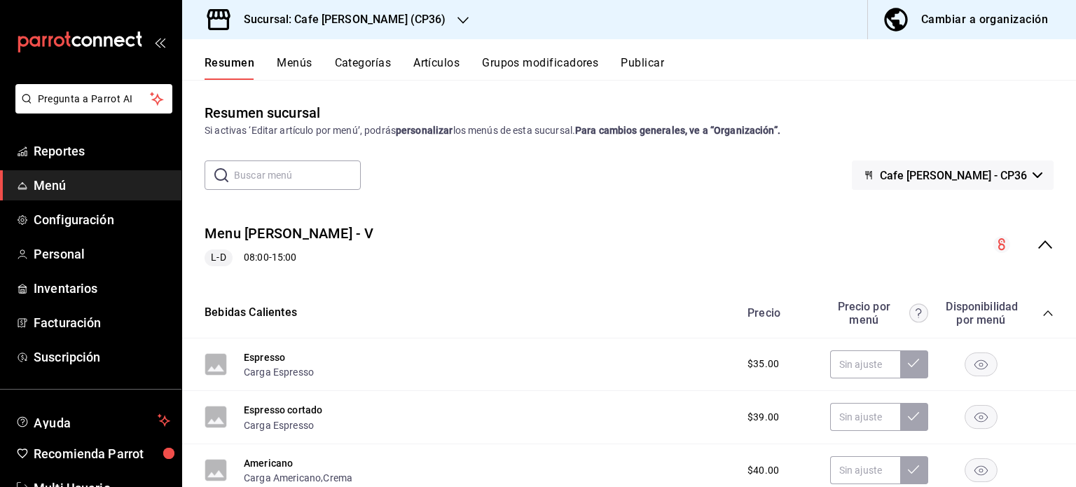
click at [298, 62] on button "Menús" at bounding box center [294, 68] width 35 height 24
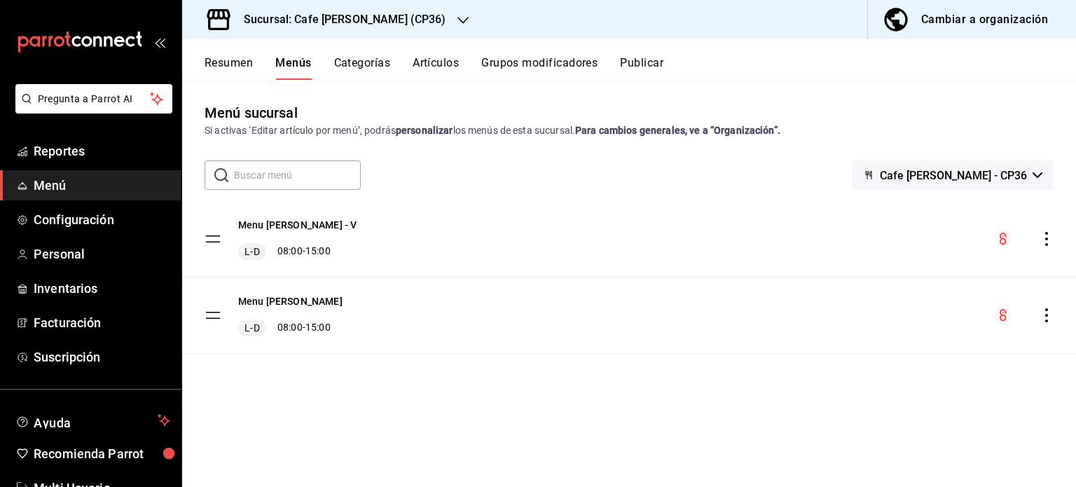
click at [387, 18] on h3 "Sucursal: Cafe [PERSON_NAME] (CP36)" at bounding box center [340, 19] width 214 height 17
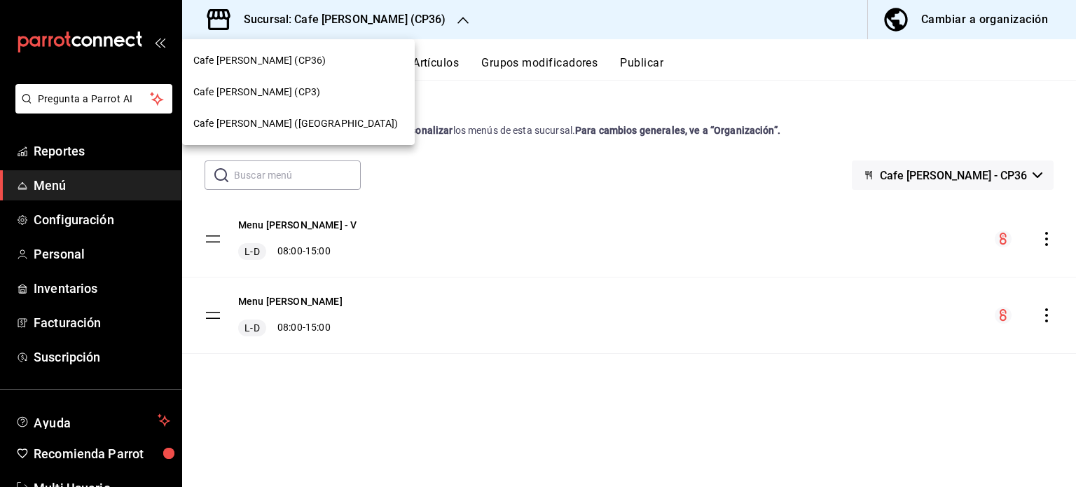
click at [280, 86] on div "Cafe [PERSON_NAME] (CP3)" at bounding box center [298, 92] width 210 height 15
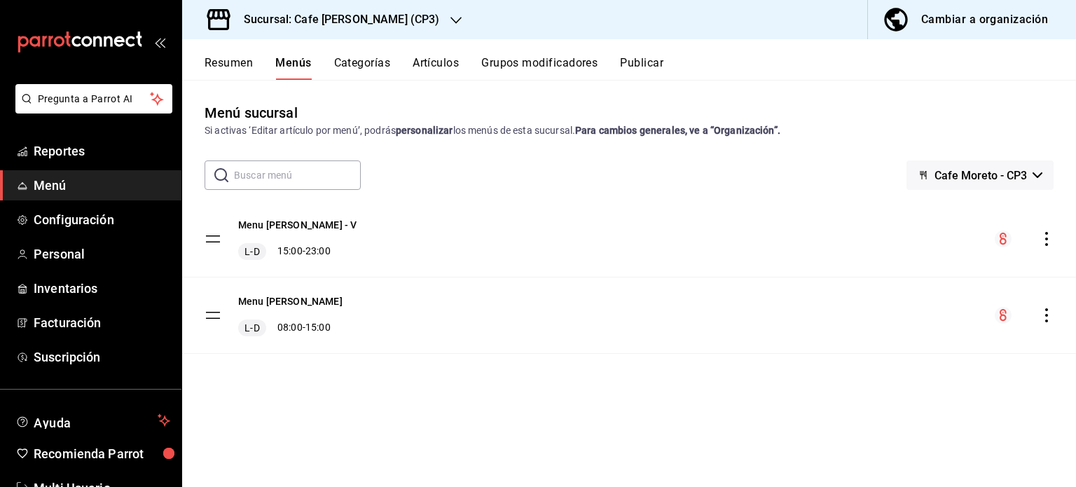
click at [363, 16] on h3 "Sucursal: Cafe [PERSON_NAME] (CP3)" at bounding box center [336, 19] width 207 height 17
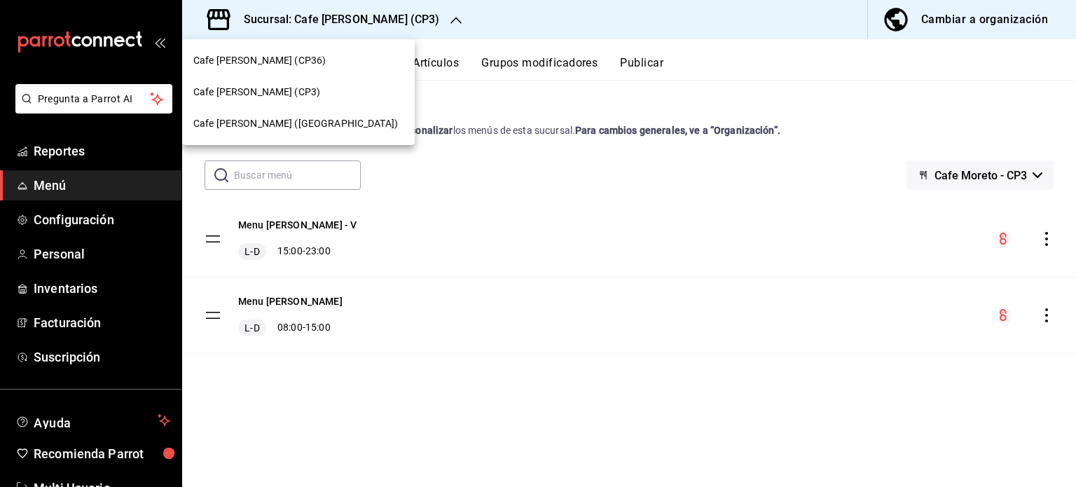
click at [313, 120] on span "Cafe [PERSON_NAME] ([GEOGRAPHIC_DATA])" at bounding box center [295, 123] width 205 height 15
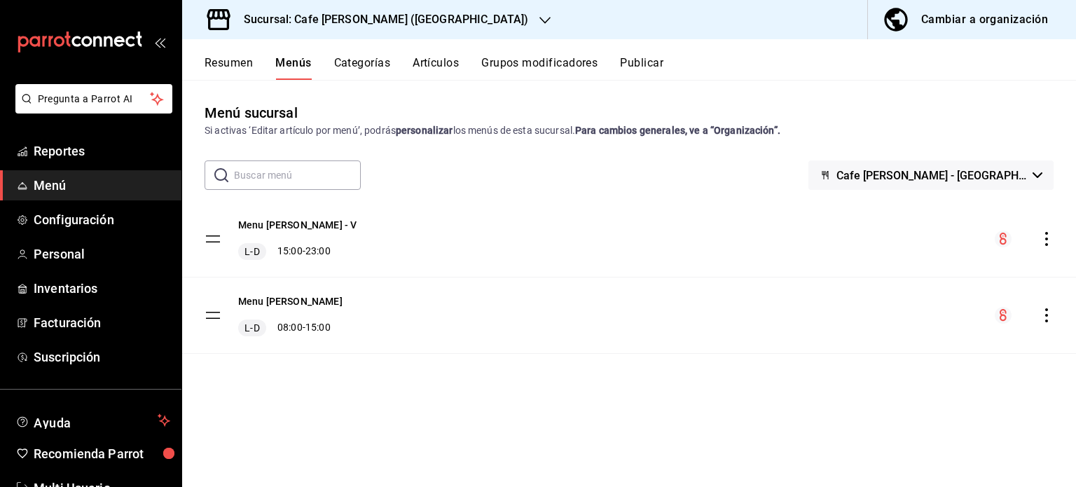
click at [391, 16] on h3 "Sucursal: Cafe [PERSON_NAME] ([GEOGRAPHIC_DATA])" at bounding box center [381, 19] width 296 height 17
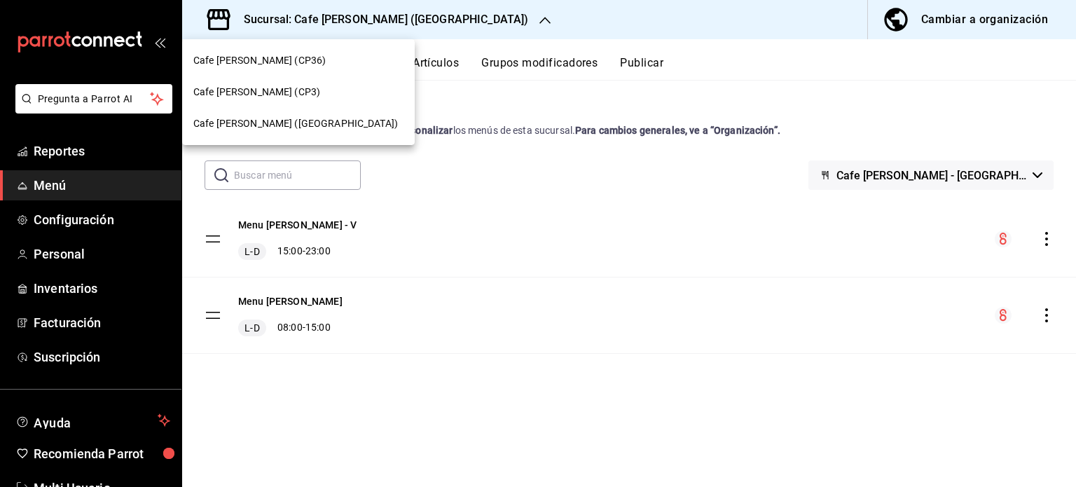
click at [275, 55] on span "Cafe [PERSON_NAME] (CP36)" at bounding box center [259, 60] width 132 height 15
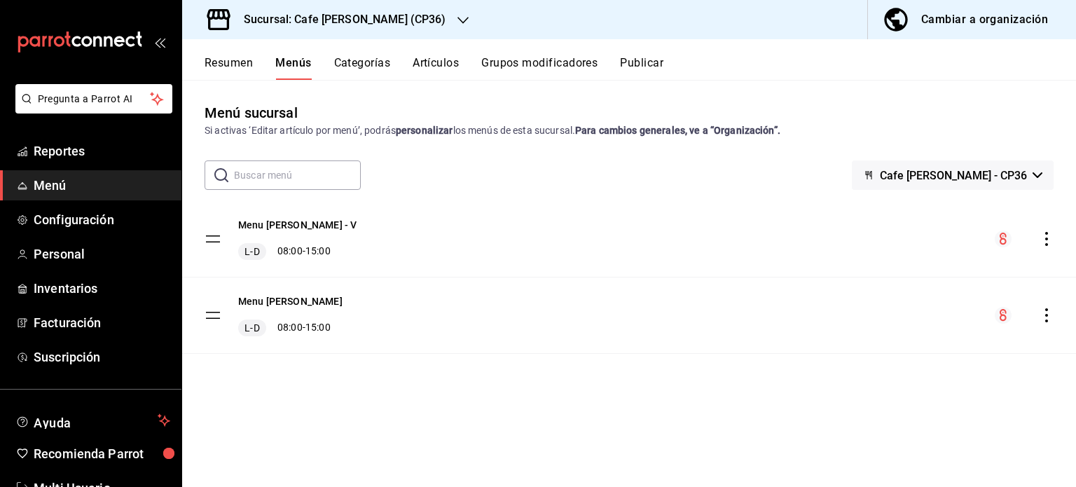
click at [1044, 237] on icon "actions" at bounding box center [1046, 239] width 14 height 14
click at [868, 299] on span "Eliminar menú y contenido relacionado" at bounding box center [935, 299] width 171 height 11
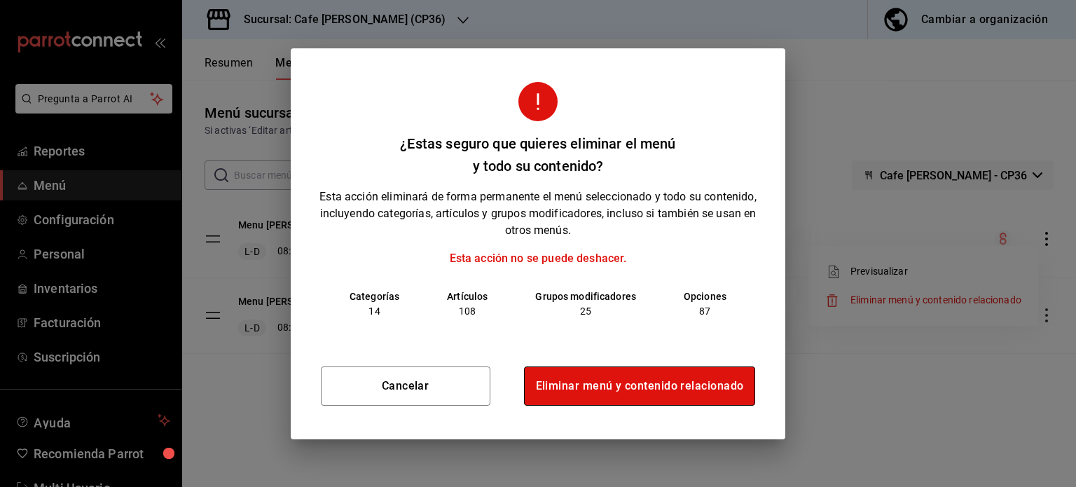
click at [636, 386] on button "Eliminar menú y contenido relacionado" at bounding box center [640, 385] width 232 height 39
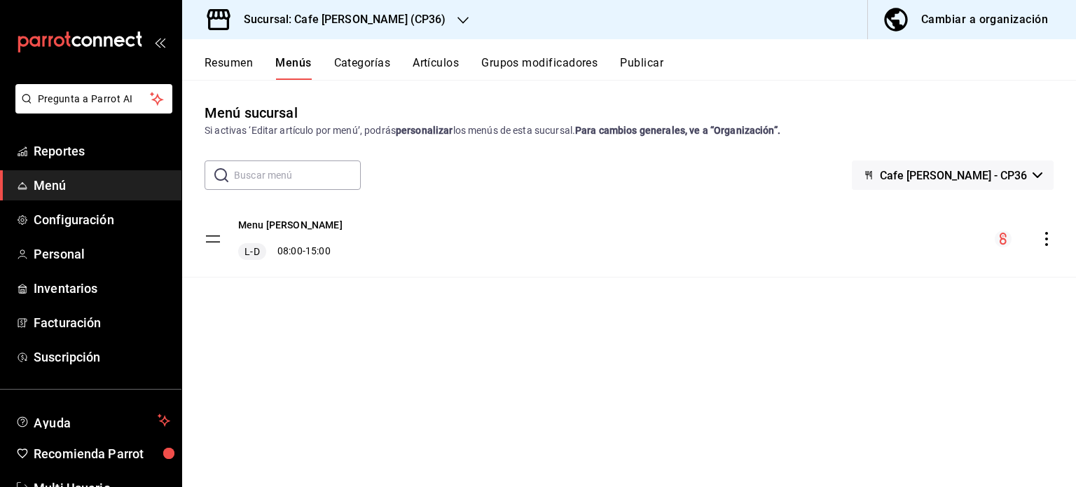
click at [981, 15] on div "Cambiar a organización" at bounding box center [984, 20] width 127 height 20
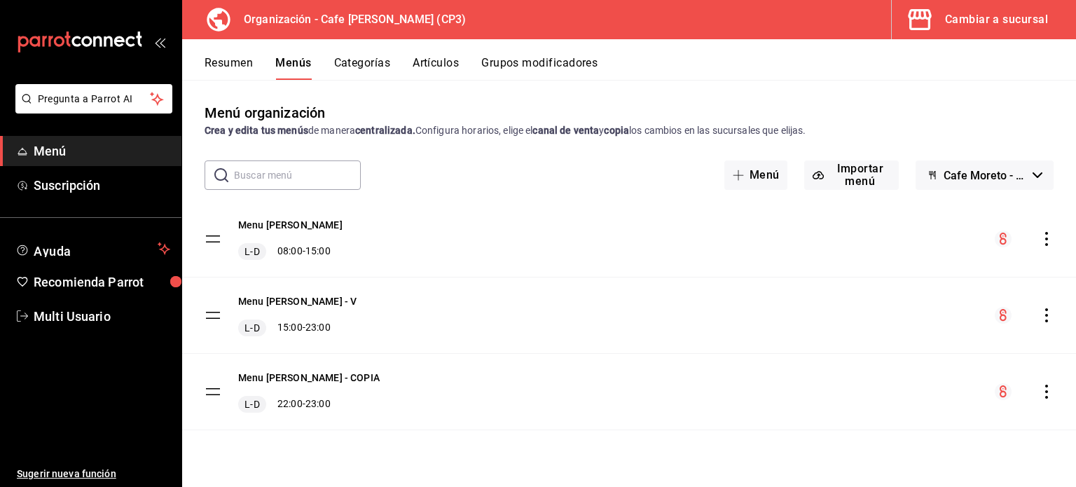
click at [1046, 317] on icon "actions" at bounding box center [1046, 315] width 14 height 14
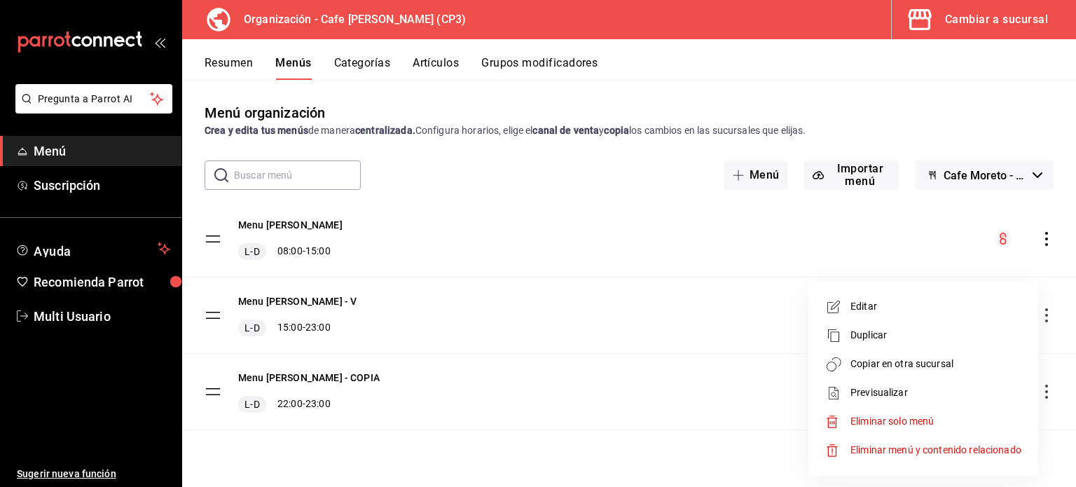
click at [874, 363] on span "Copiar en otra sucursal" at bounding box center [935, 363] width 171 height 15
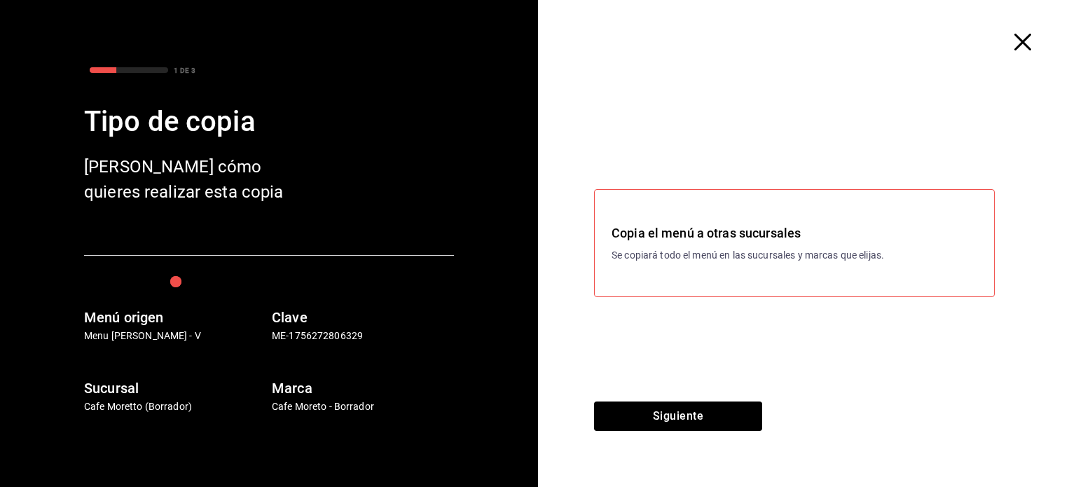
click at [1023, 41] on icon "button" at bounding box center [1022, 42] width 17 height 17
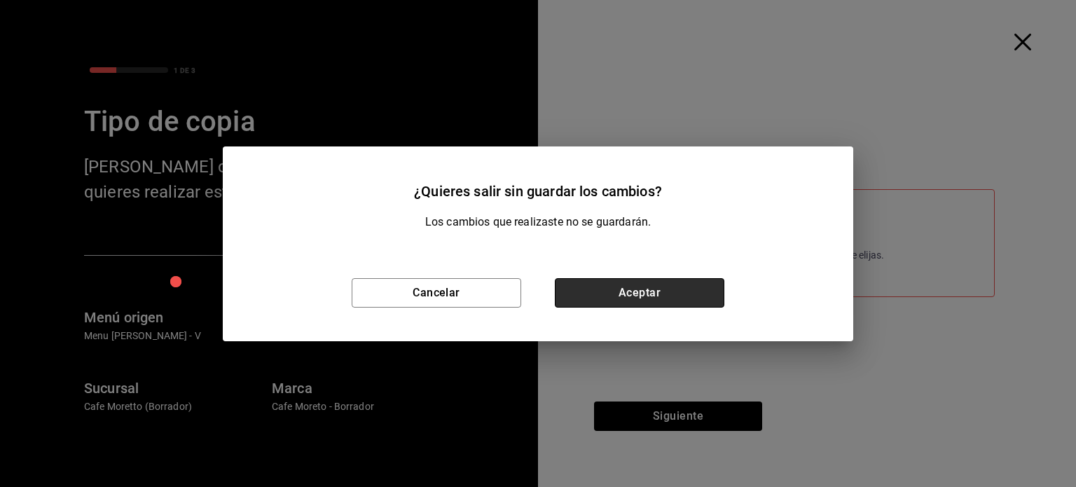
click at [660, 295] on button "Aceptar" at bounding box center [639, 292] width 169 height 29
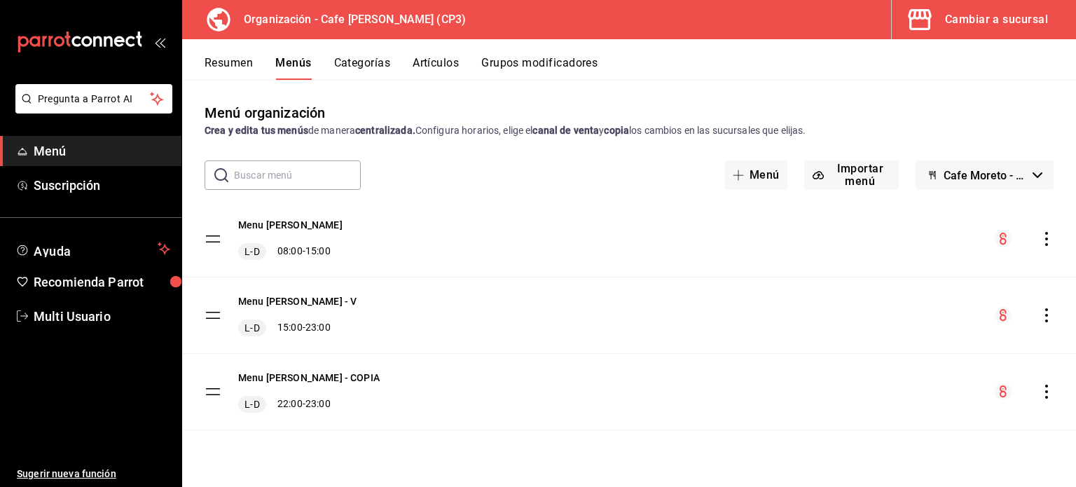
click at [1048, 234] on icon "actions" at bounding box center [1046, 239] width 14 height 14
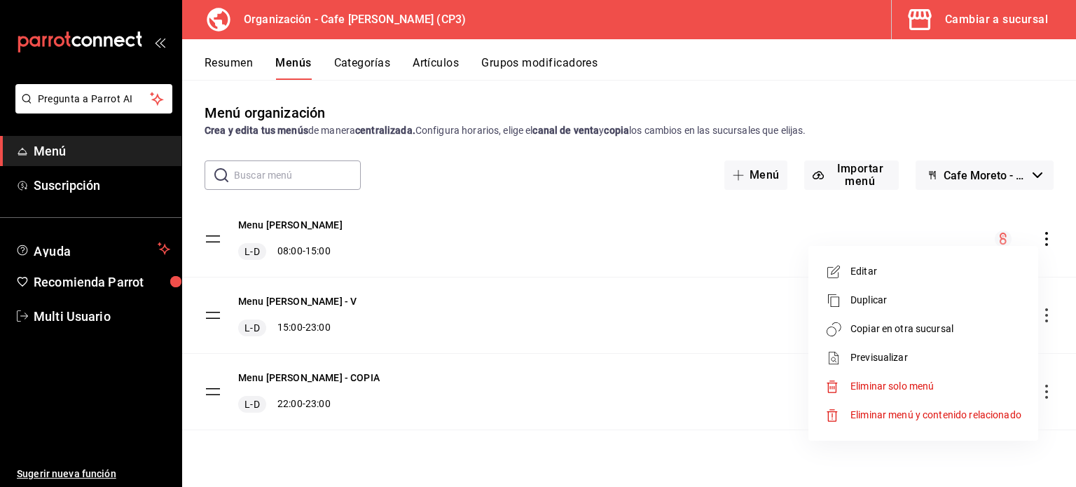
click at [904, 326] on span "Copiar en otra sucursal" at bounding box center [935, 328] width 171 height 15
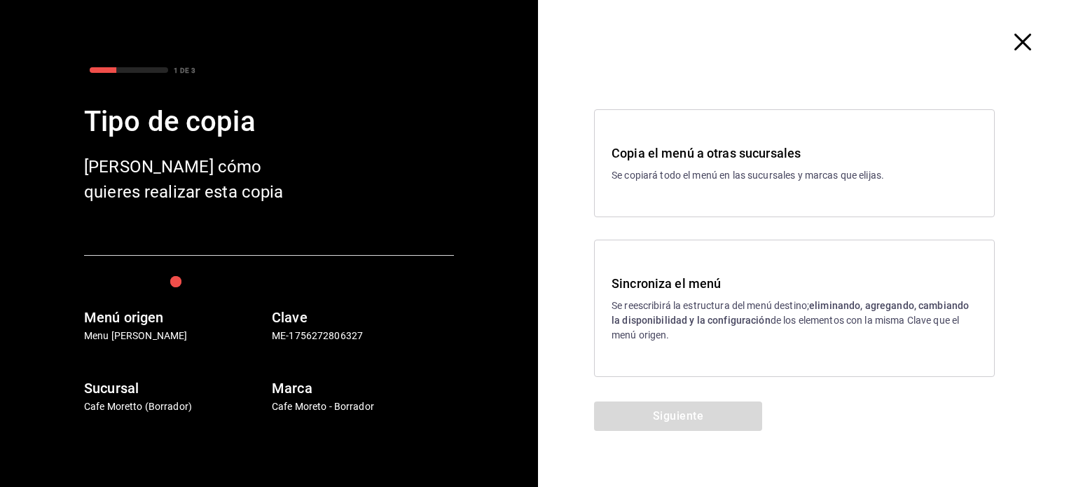
click at [789, 305] on p "Se reescribirá la estructura del menú destino; eliminando, agregando, cambiando…" at bounding box center [794, 320] width 366 height 44
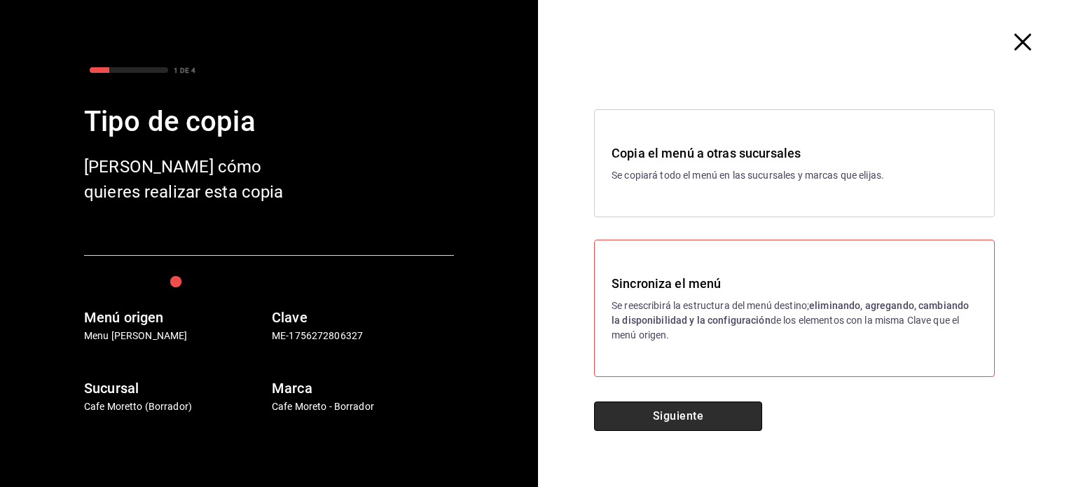
click at [727, 417] on button "Siguiente" at bounding box center [678, 415] width 168 height 29
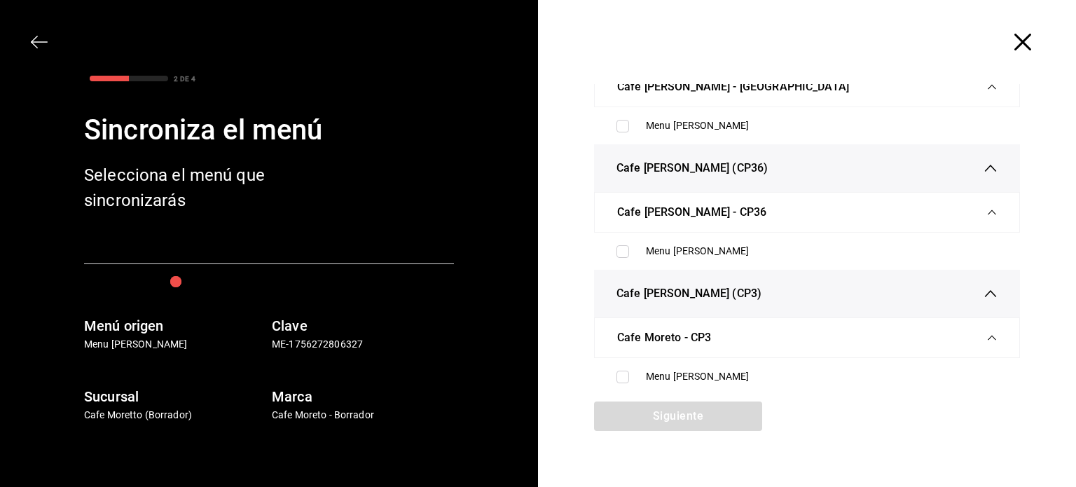
scroll to position [26, 0]
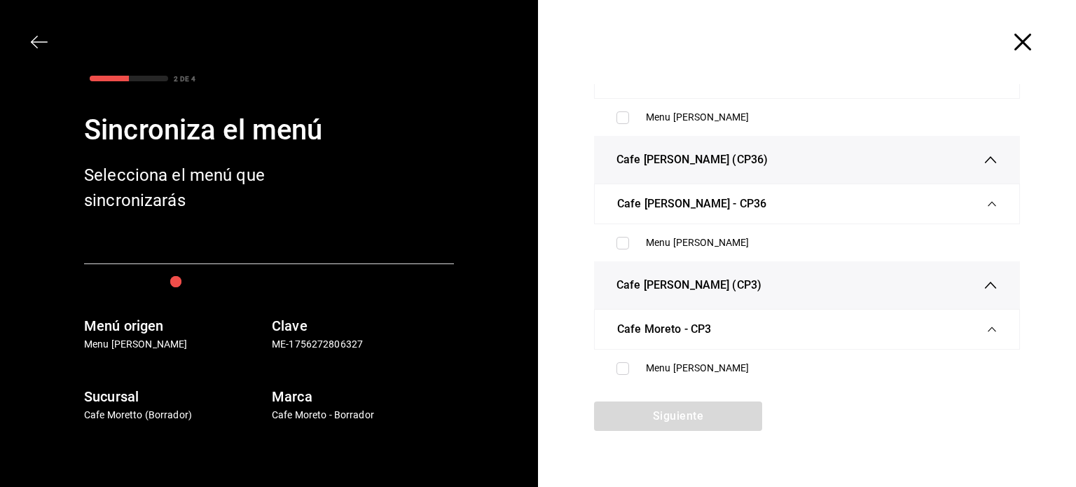
click at [1014, 41] on icon "button" at bounding box center [1022, 42] width 17 height 17
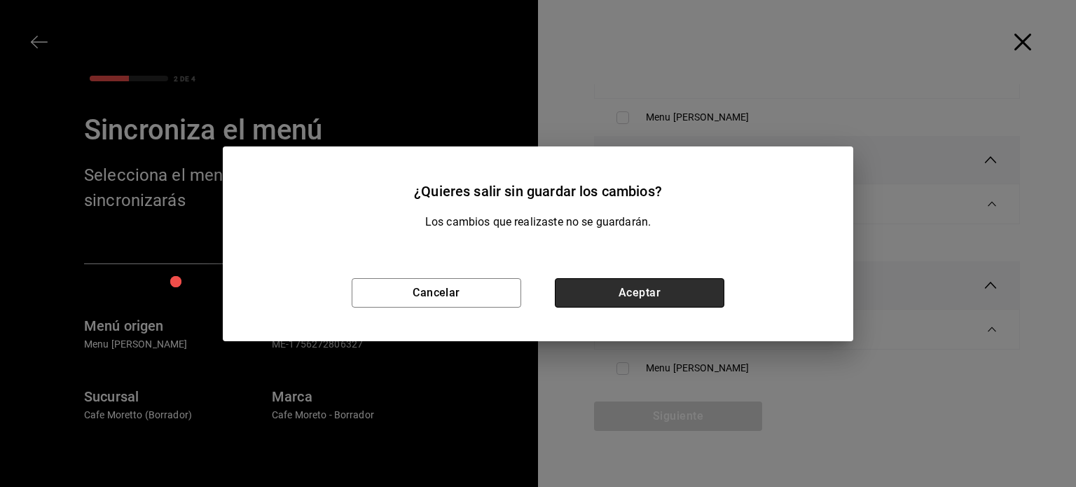
click at [633, 291] on button "Aceptar" at bounding box center [639, 292] width 169 height 29
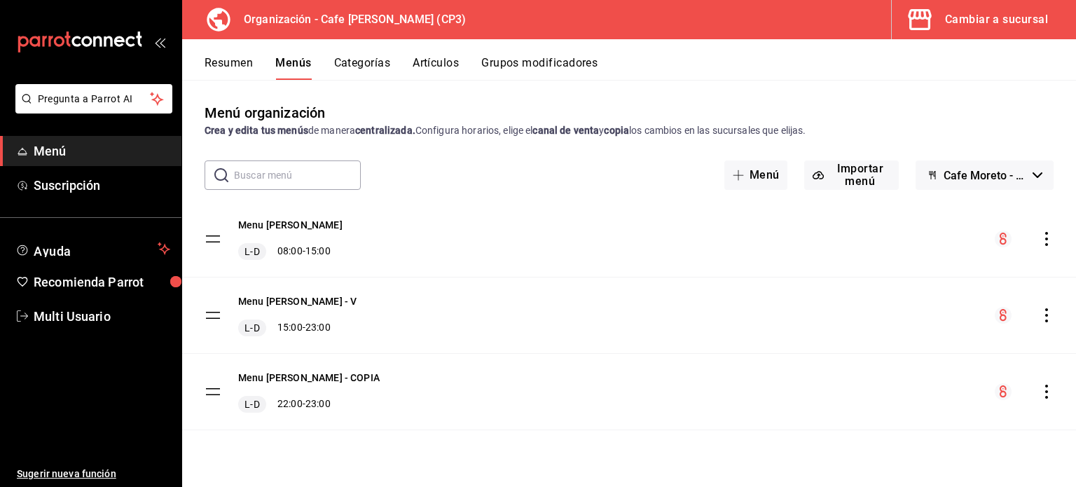
click at [1048, 311] on icon "actions" at bounding box center [1046, 315] width 14 height 14
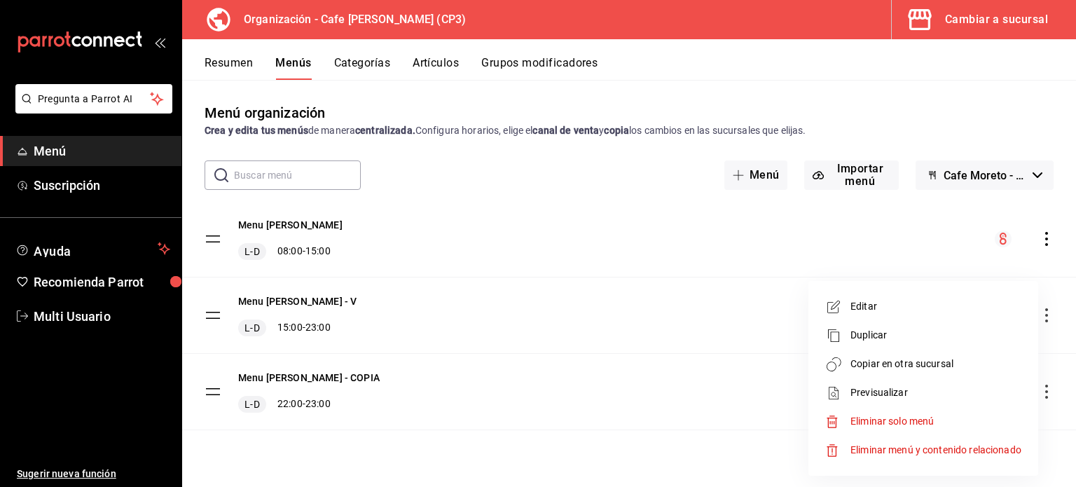
click at [874, 361] on span "Copiar en otra sucursal" at bounding box center [935, 363] width 171 height 15
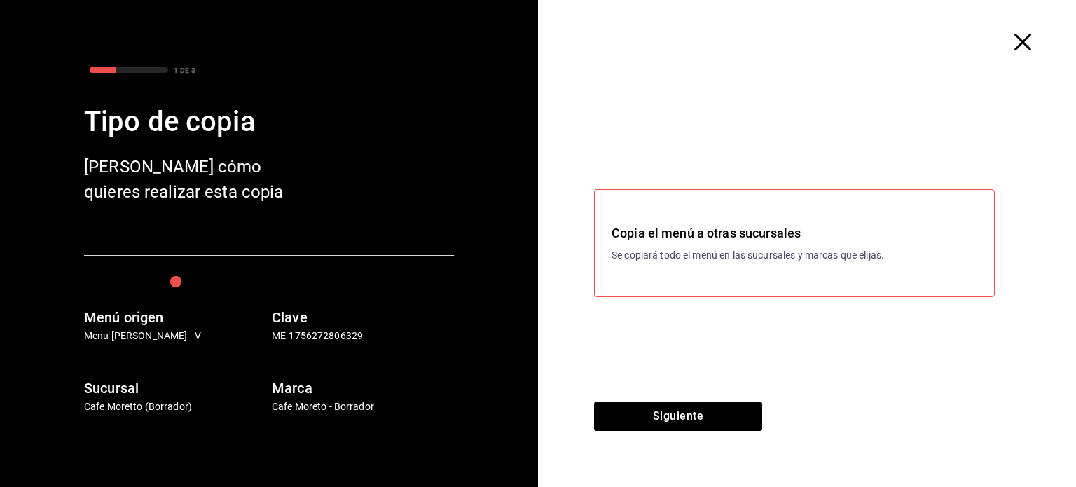
click at [837, 256] on p "Se copiará todo el menú en las sucursales y marcas que elijas." at bounding box center [794, 255] width 366 height 15
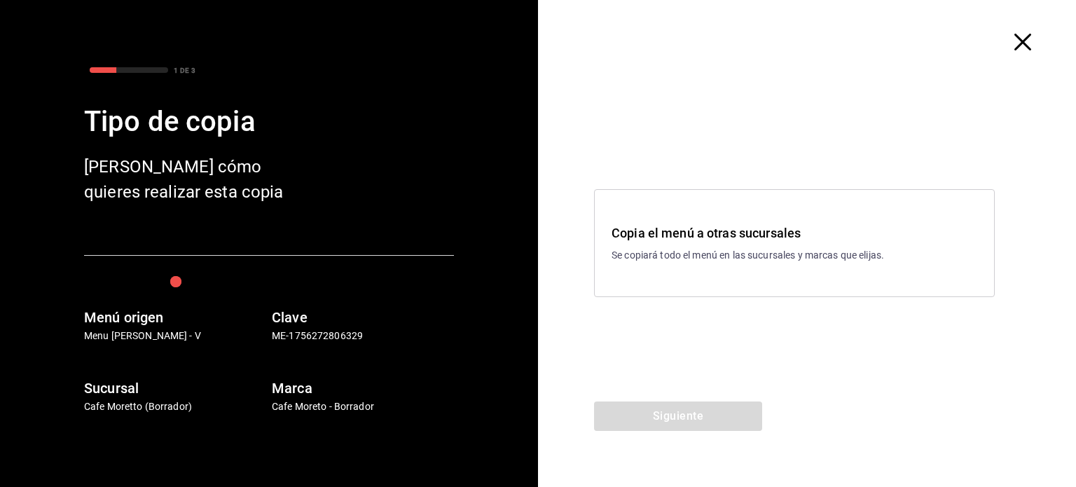
click at [1020, 39] on icon "button" at bounding box center [1022, 42] width 17 height 17
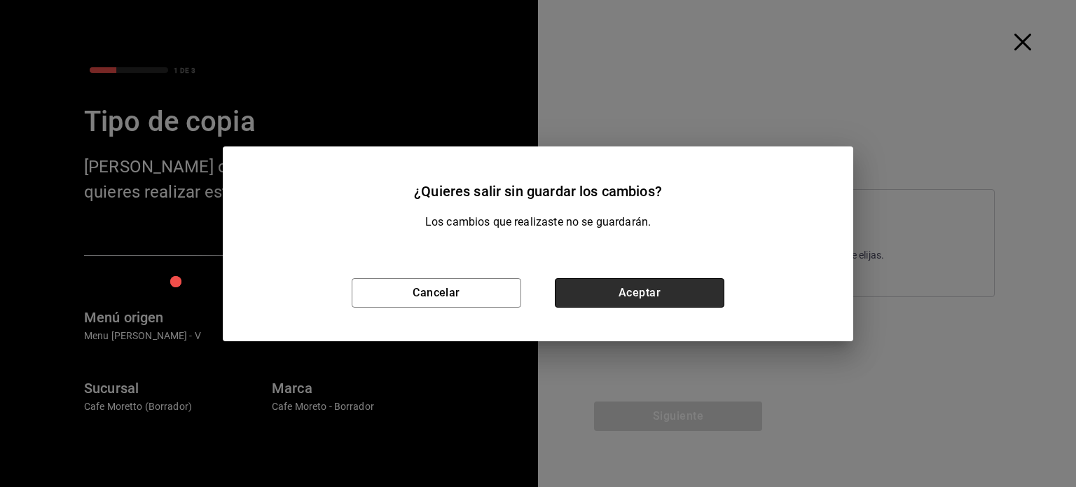
click at [630, 292] on button "Aceptar" at bounding box center [639, 292] width 169 height 29
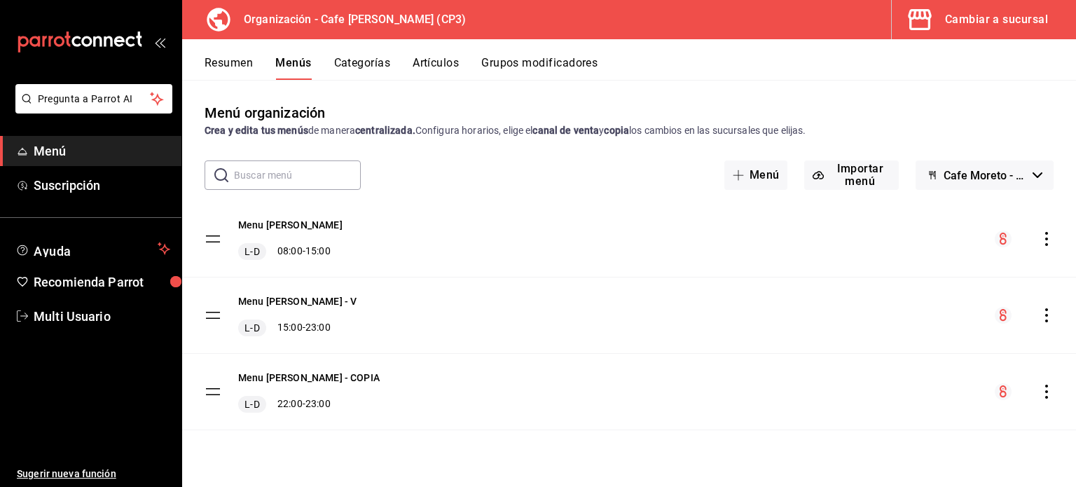
click at [1048, 314] on icon "actions" at bounding box center [1046, 315] width 14 height 14
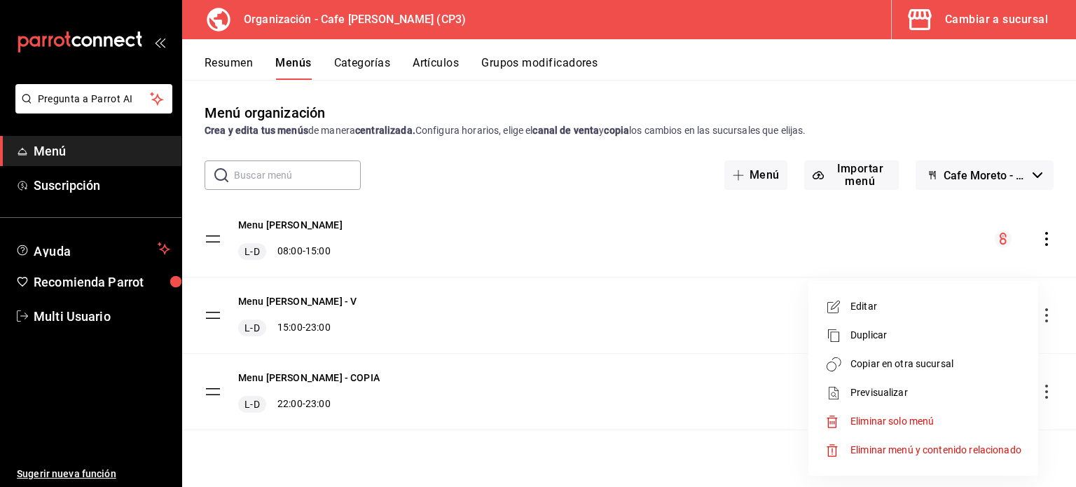
click at [726, 237] on div at bounding box center [538, 243] width 1076 height 487
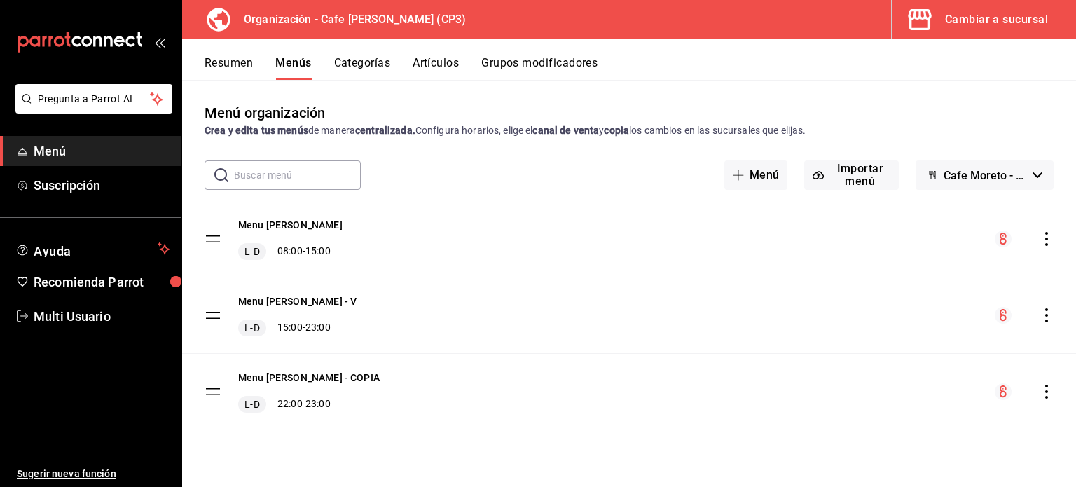
click at [1048, 239] on icon "actions" at bounding box center [1046, 239] width 14 height 14
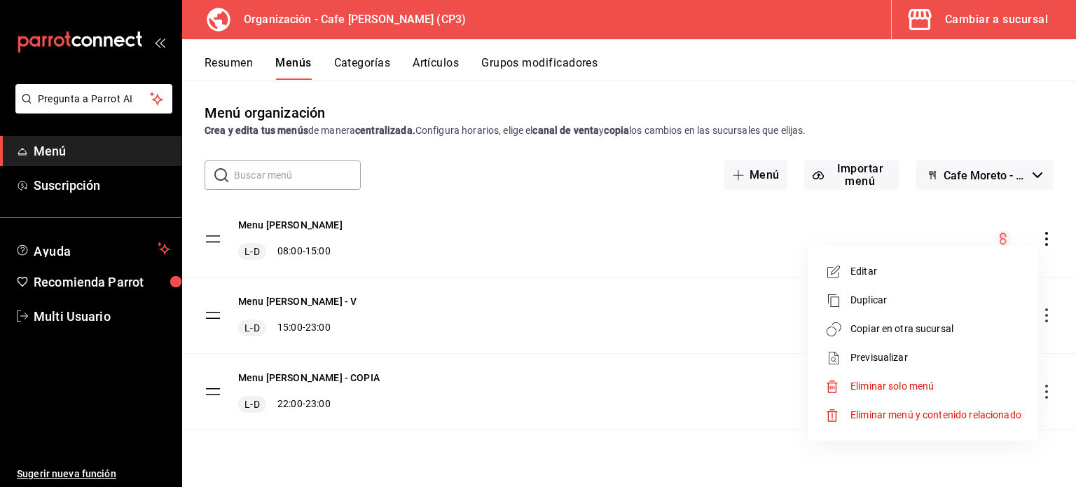
click at [561, 342] on div at bounding box center [538, 243] width 1076 height 487
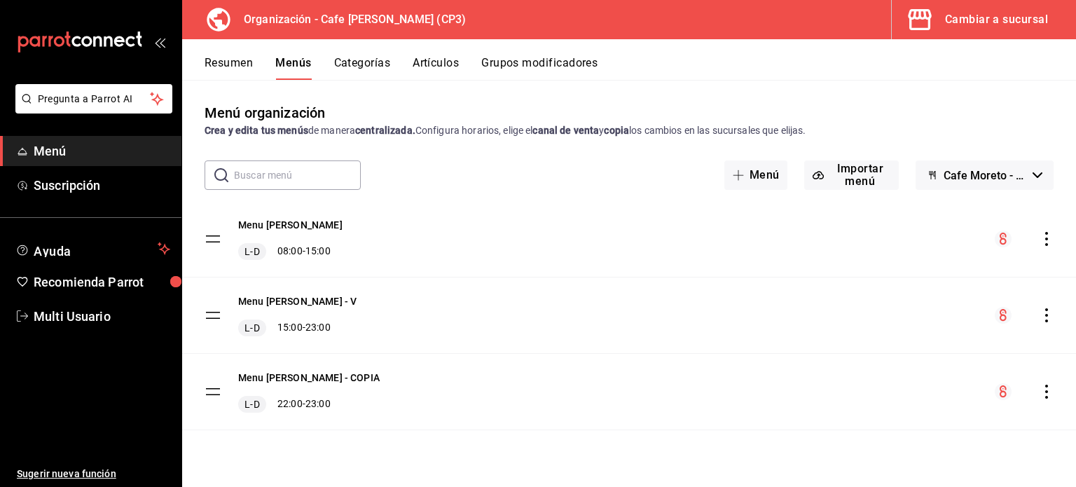
click at [1046, 240] on icon "actions" at bounding box center [1046, 239] width 3 height 14
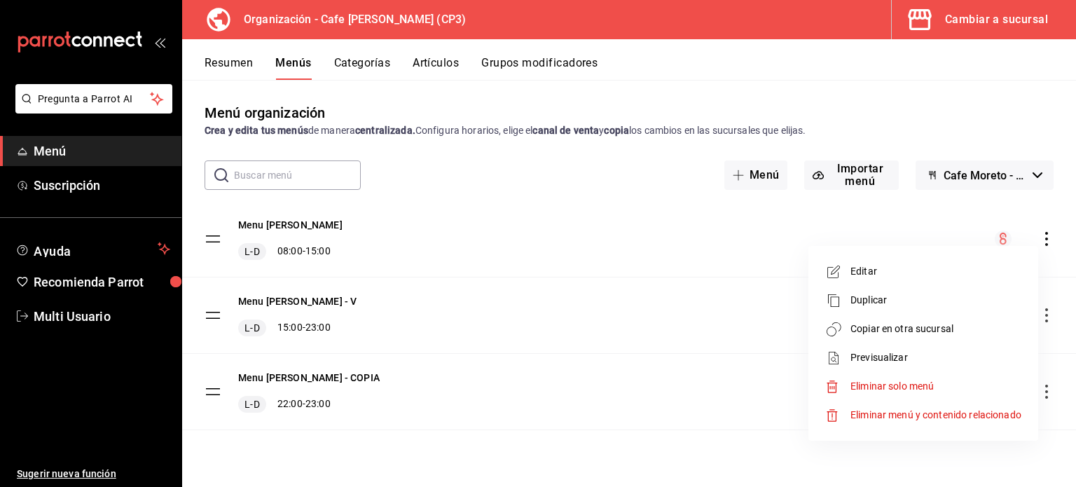
click at [884, 272] on span "Editar" at bounding box center [935, 271] width 171 height 15
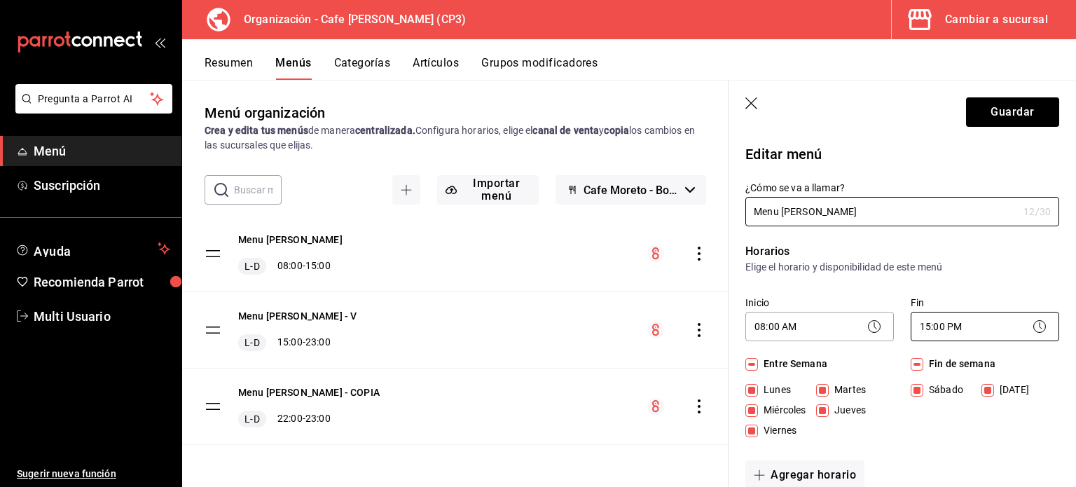
click at [967, 324] on body "Pregunta a Parrot AI Menú Suscripción Ayuda Recomienda Parrot Multi Usuario Sug…" at bounding box center [538, 243] width 1076 height 487
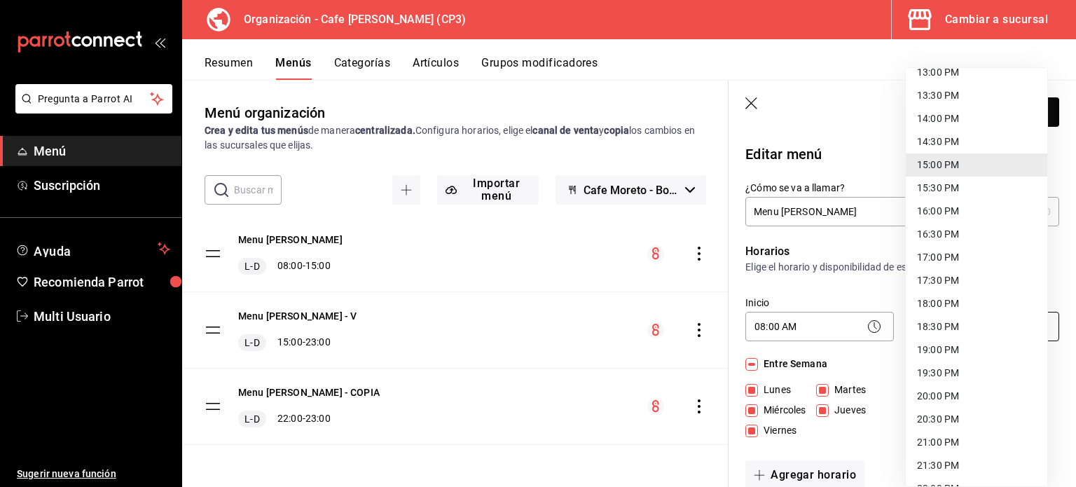
scroll to position [725, 0]
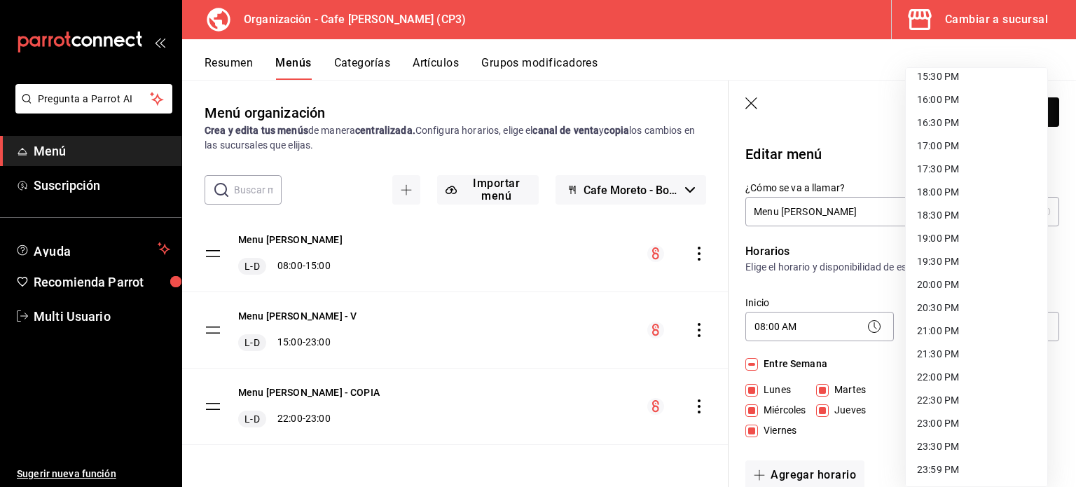
click at [958, 424] on li "23:00 PM" at bounding box center [976, 423] width 141 height 23
type input "23:00"
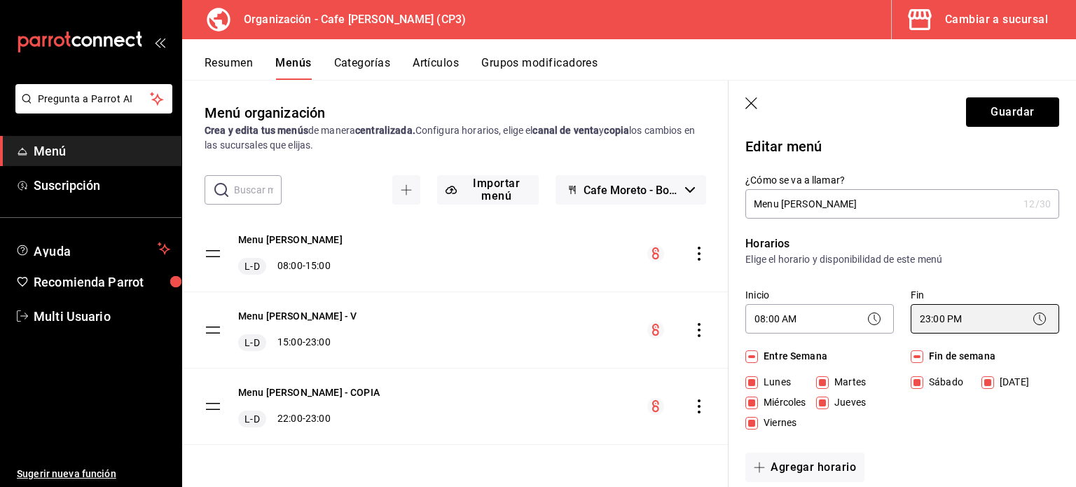
scroll to position [0, 0]
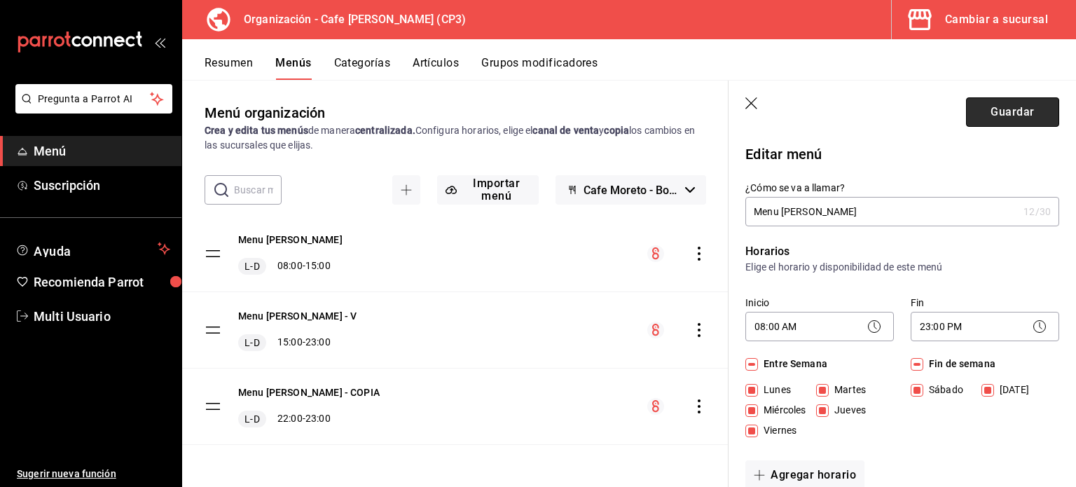
click at [1001, 114] on button "Guardar" at bounding box center [1012, 111] width 93 height 29
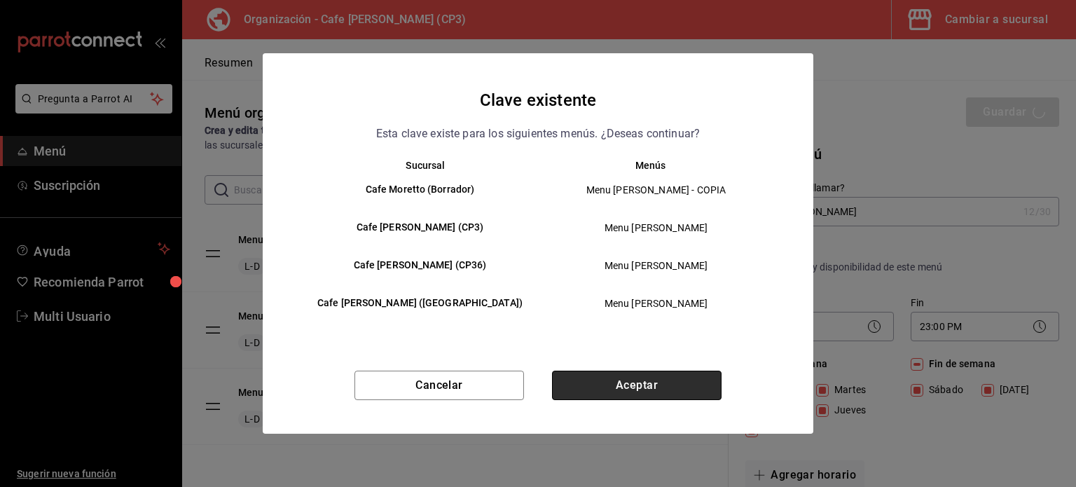
click at [636, 383] on button "Aceptar" at bounding box center [636, 384] width 169 height 29
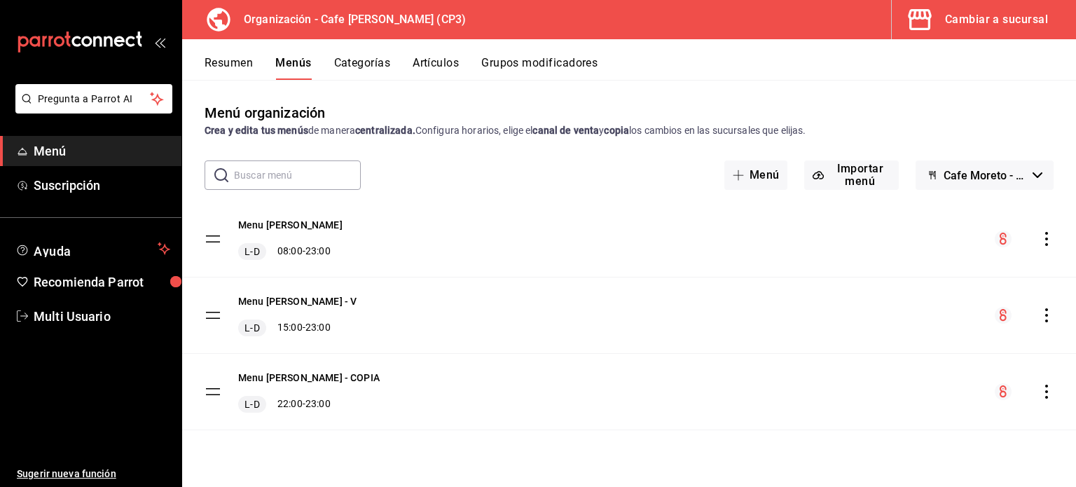
drag, startPoint x: 287, startPoint y: 406, endPoint x: 359, endPoint y: 345, distance: 94.3
drag, startPoint x: 928, startPoint y: 317, endPoint x: 992, endPoint y: 316, distance: 63.7
drag, startPoint x: 1043, startPoint y: 311, endPoint x: 1070, endPoint y: 325, distance: 30.7
click at [1045, 312] on icon "actions" at bounding box center [1046, 315] width 14 height 14
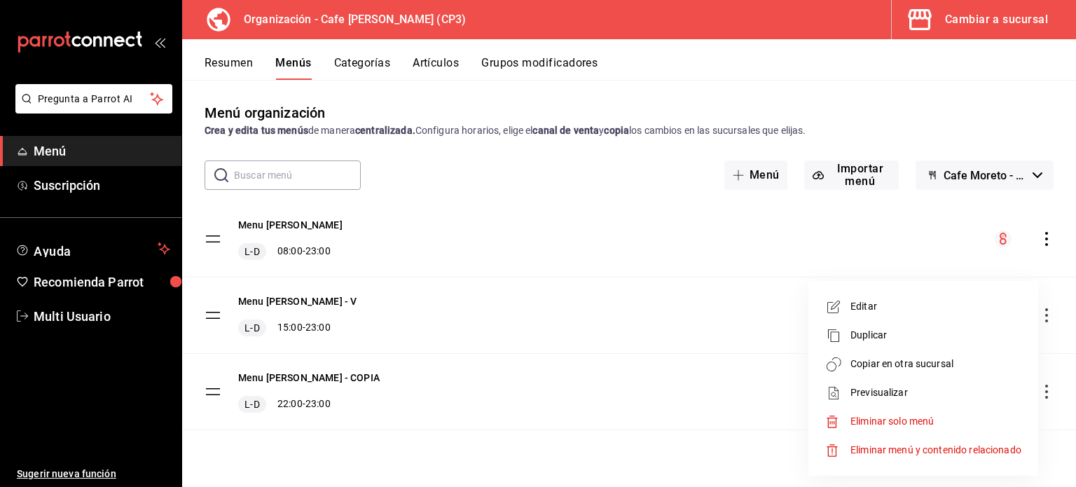
click at [597, 330] on div at bounding box center [538, 243] width 1076 height 487
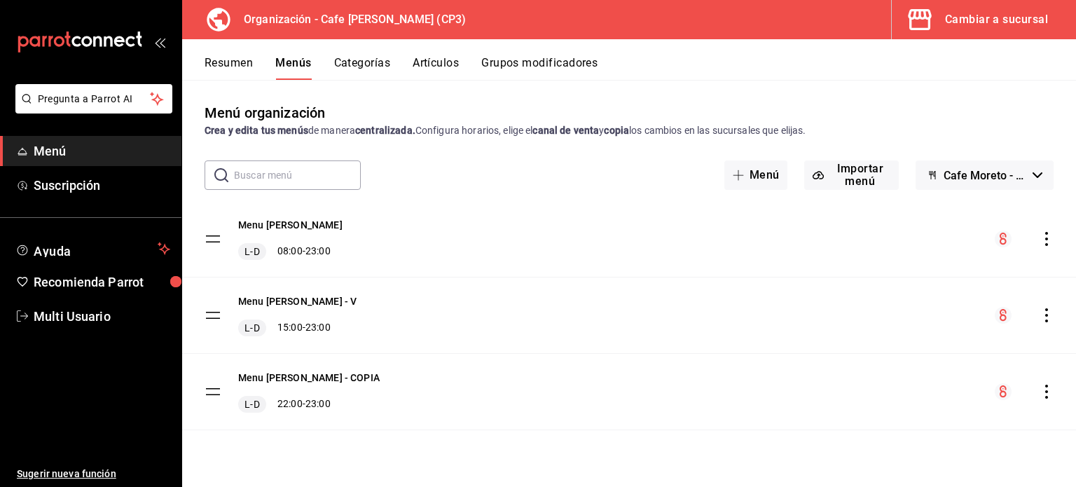
click at [1047, 314] on icon "actions" at bounding box center [1046, 315] width 3 height 14
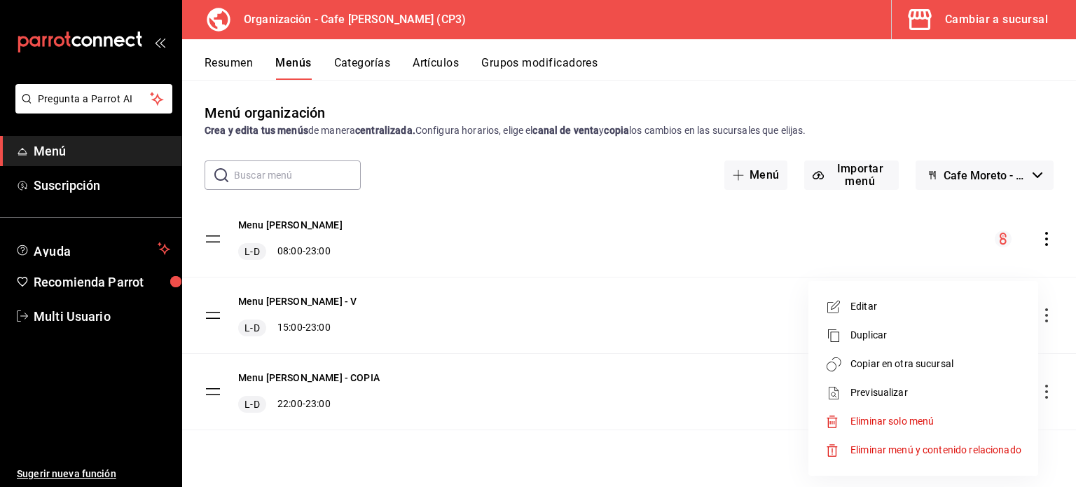
click at [900, 417] on span "Eliminar solo menú" at bounding box center [891, 420] width 83 height 11
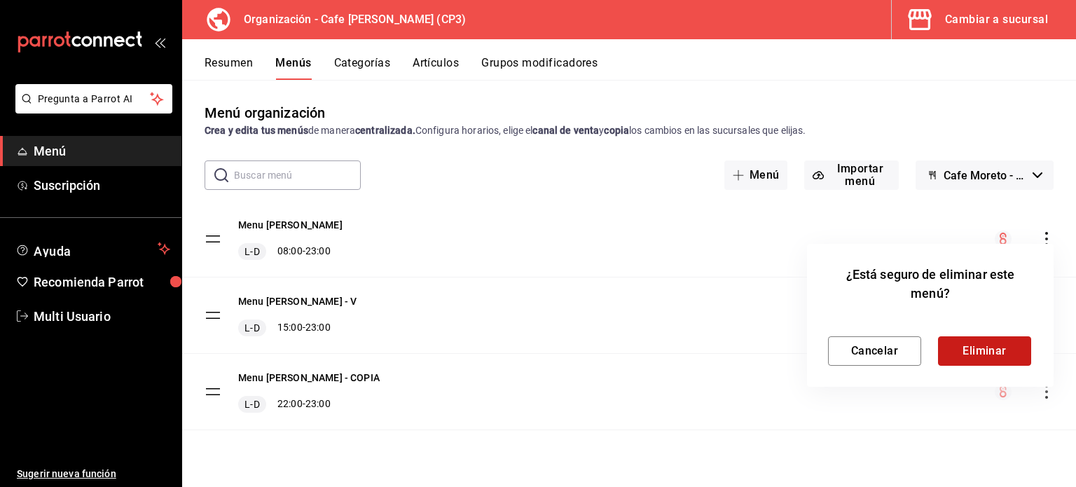
click at [982, 349] on button "Eliminar" at bounding box center [984, 350] width 93 height 29
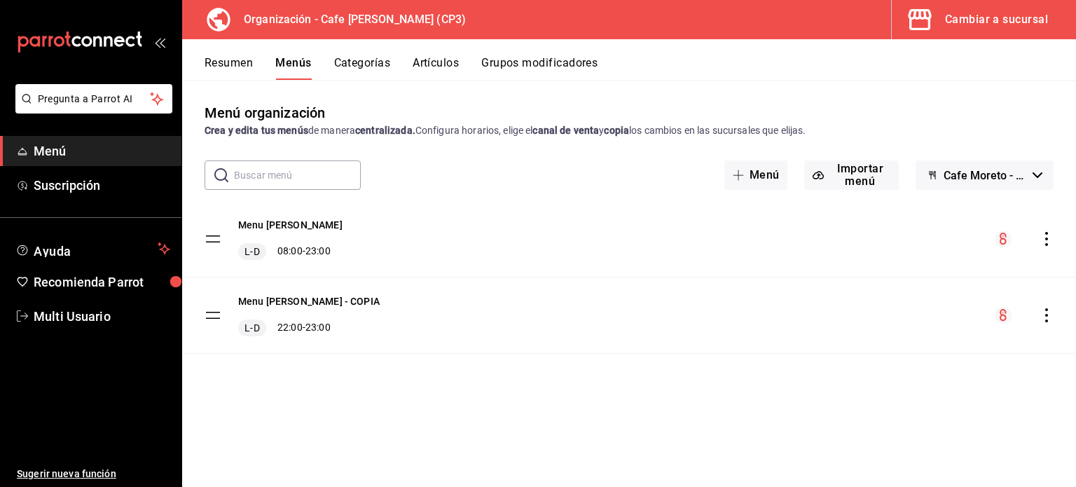
click at [1046, 237] on icon "actions" at bounding box center [1046, 239] width 3 height 14
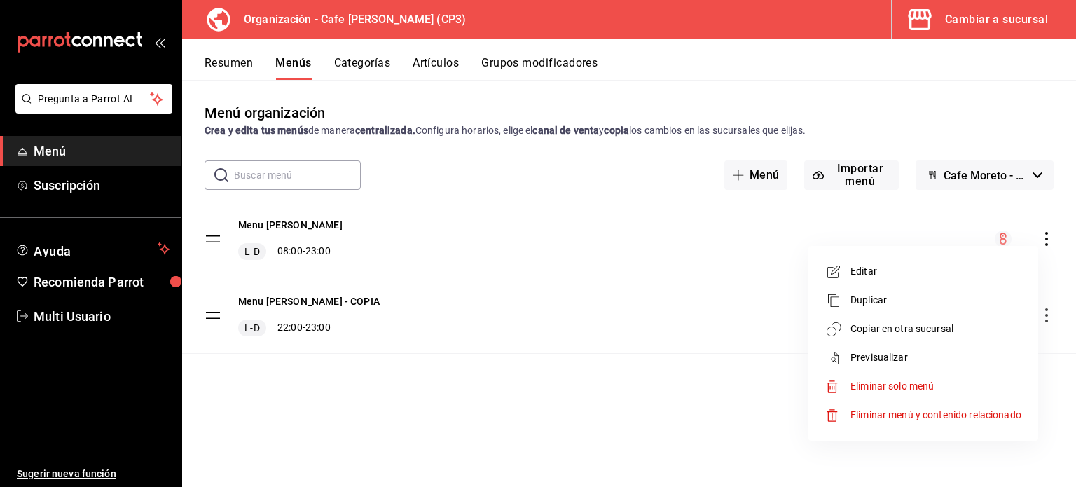
click at [910, 331] on span "Copiar en otra sucursal" at bounding box center [935, 328] width 171 height 15
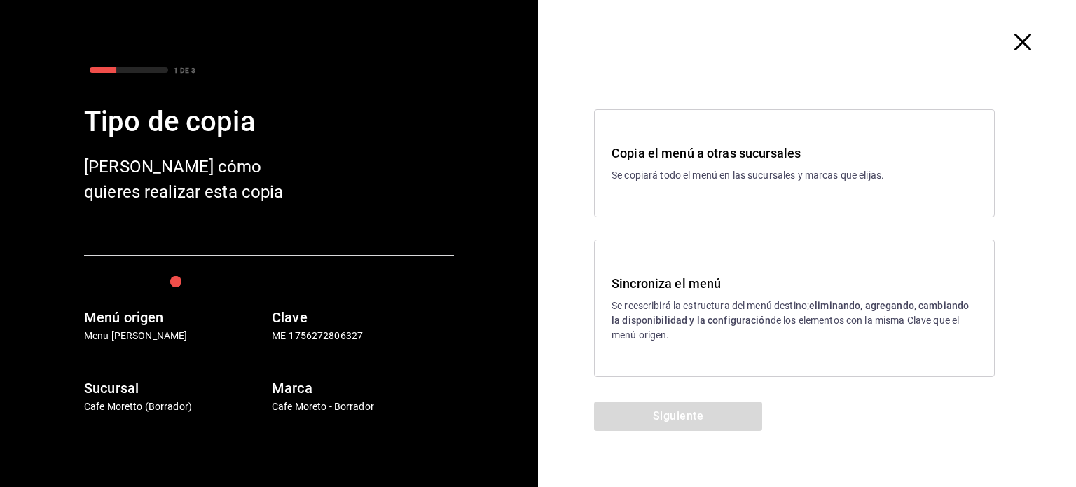
click at [737, 331] on p "Se reescribirá la estructura del menú destino; eliminando, agregando, cambiando…" at bounding box center [794, 320] width 366 height 44
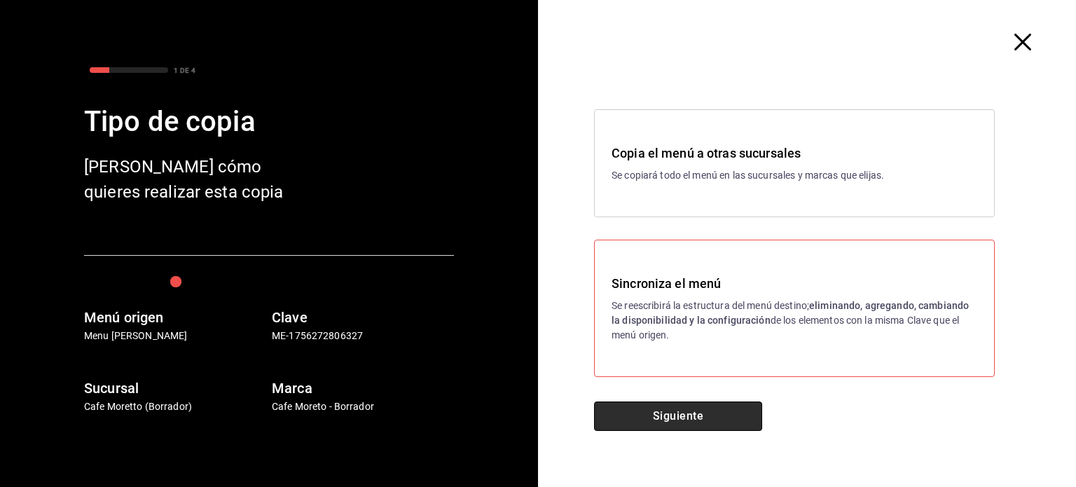
click at [688, 418] on button "Siguiente" at bounding box center [678, 415] width 168 height 29
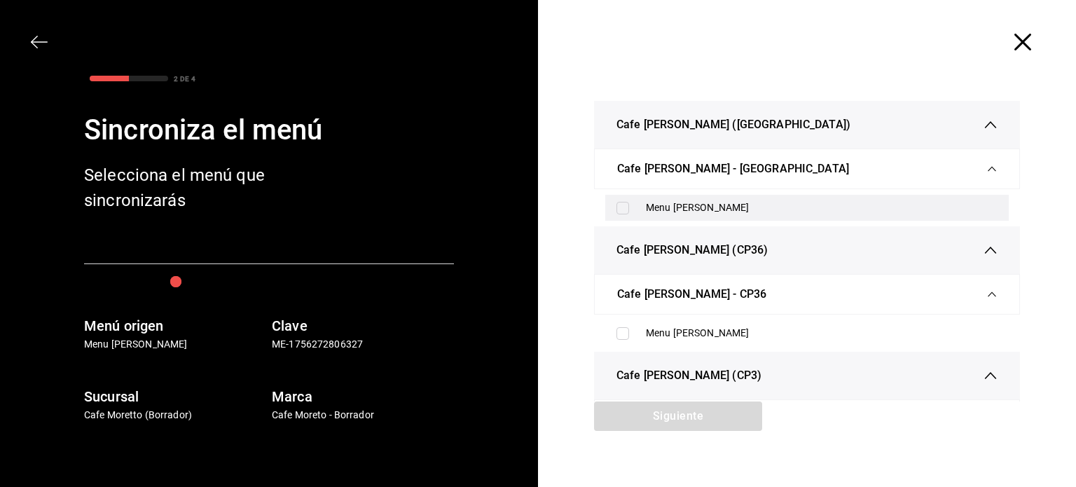
click at [618, 211] on input "checkbox" at bounding box center [622, 208] width 13 height 13
checkbox input "true"
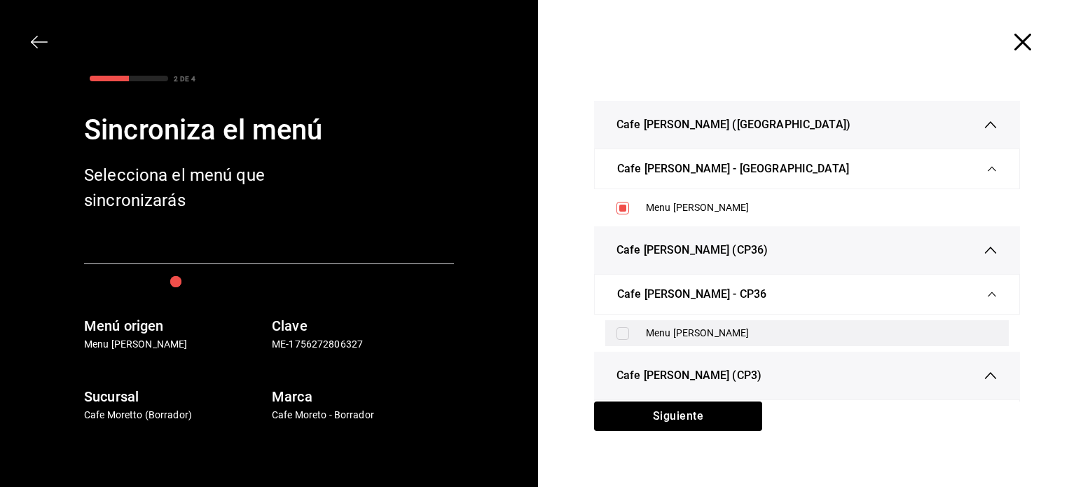
click at [618, 328] on input "checkbox" at bounding box center [622, 333] width 13 height 13
checkbox input "true"
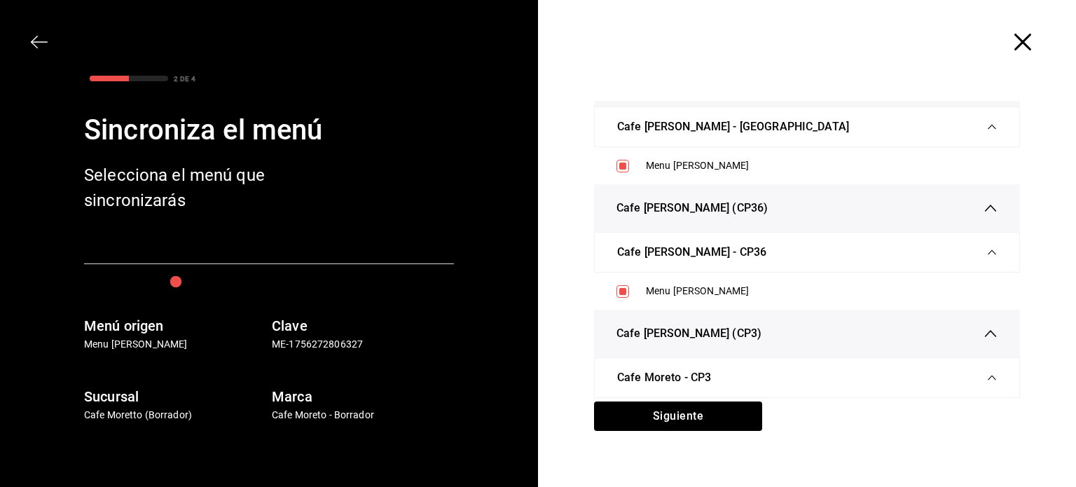
scroll to position [64, 0]
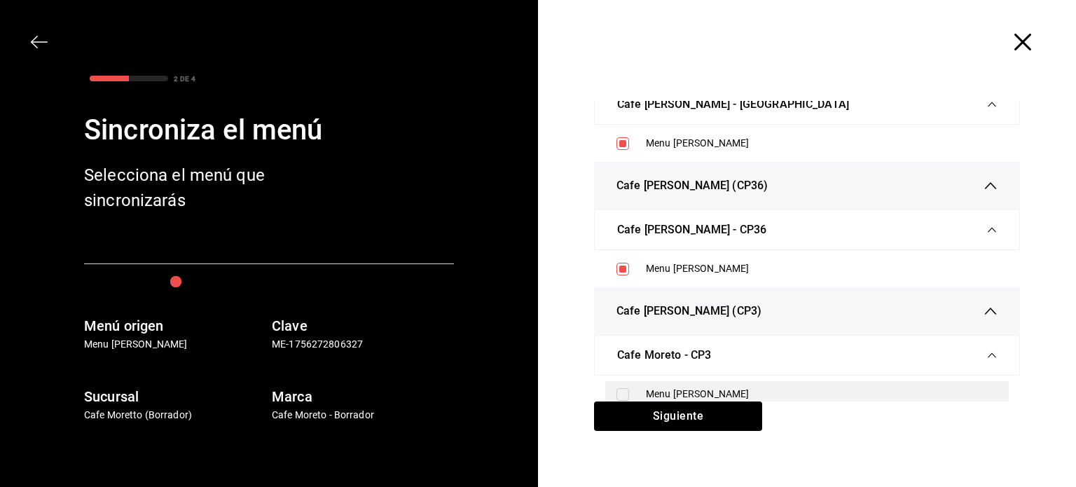
click at [616, 391] on input "checkbox" at bounding box center [622, 394] width 13 height 13
checkbox input "true"
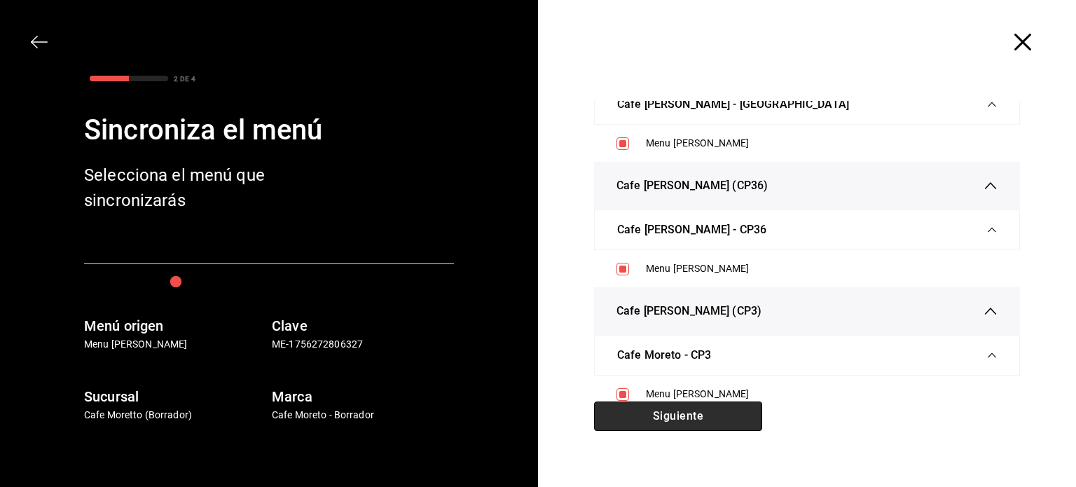
click at [689, 414] on button "Siguiente" at bounding box center [678, 415] width 168 height 29
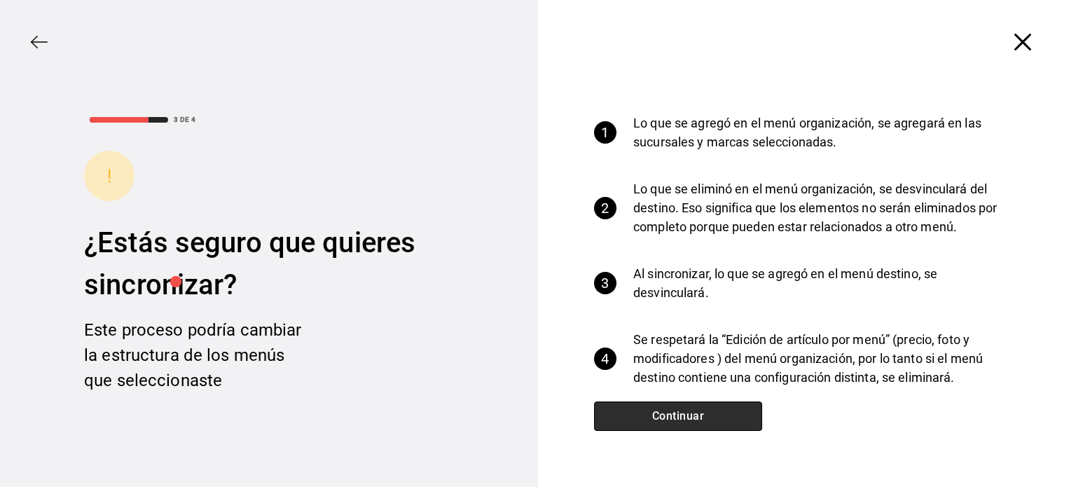
click at [689, 414] on button "Continuar" at bounding box center [678, 415] width 168 height 29
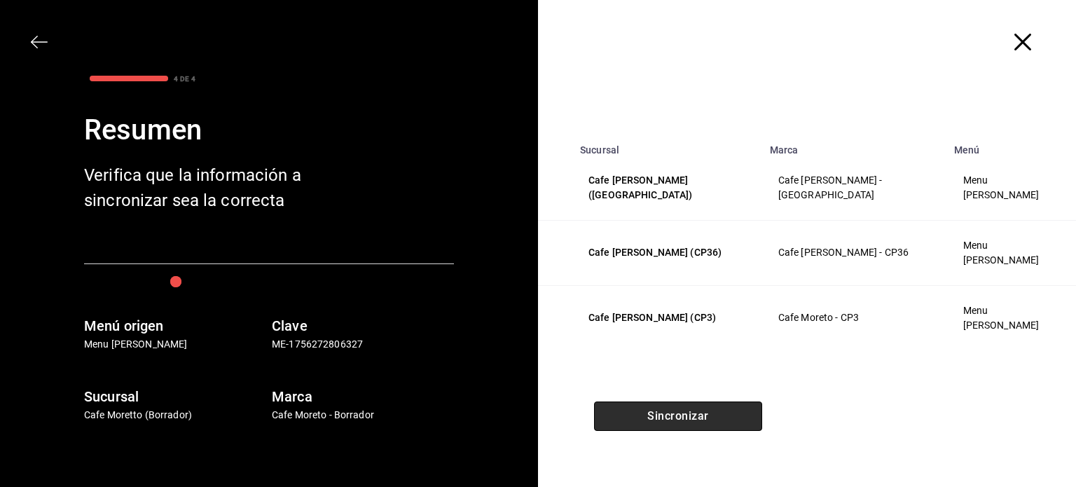
click at [689, 414] on button "Sincronizar" at bounding box center [678, 415] width 168 height 29
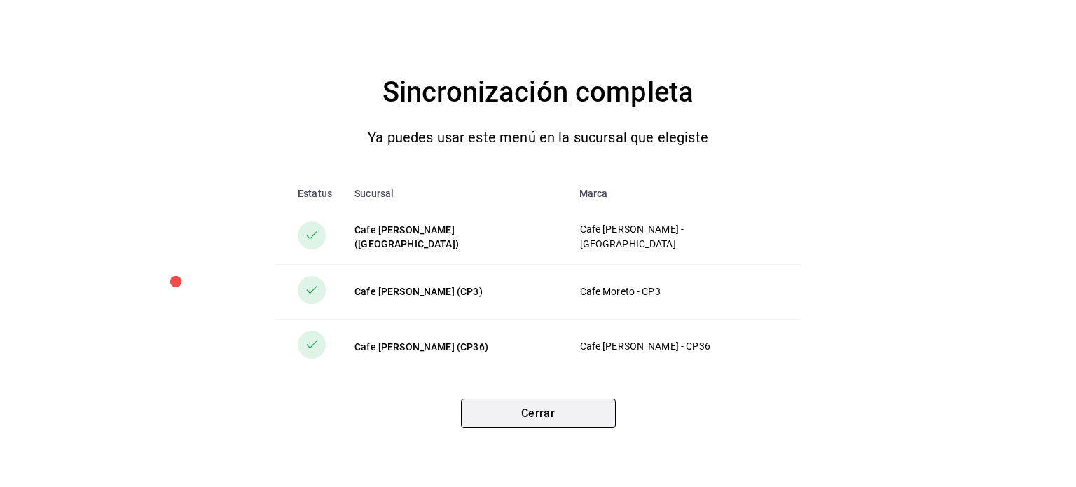
click at [548, 411] on button "Cerrar" at bounding box center [538, 412] width 155 height 29
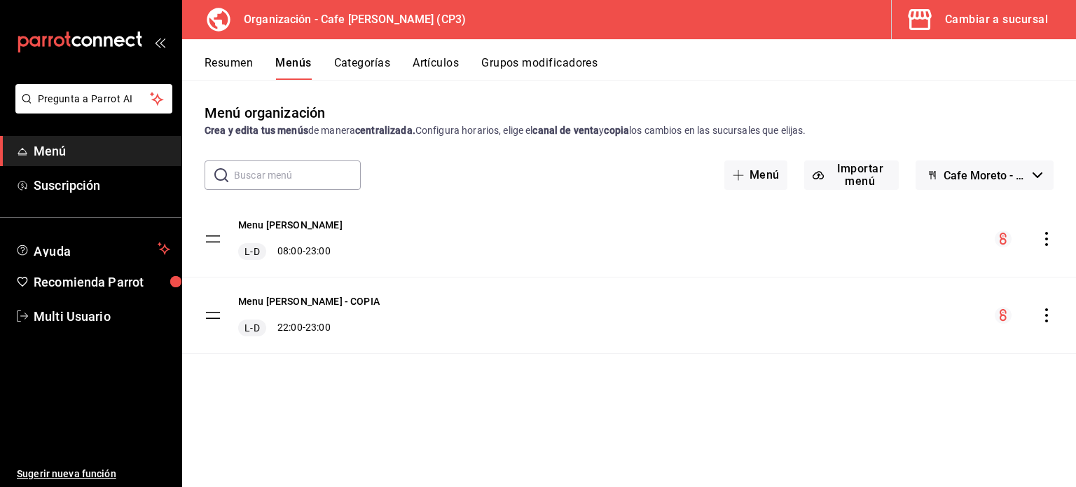
click at [1048, 241] on icon "actions" at bounding box center [1046, 239] width 14 height 14
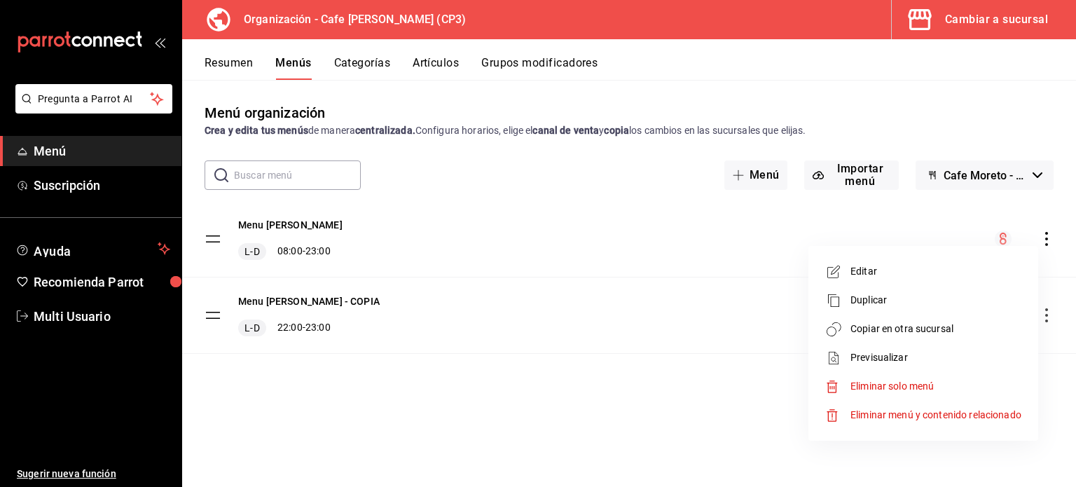
click at [878, 358] on span "Previsualizar" at bounding box center [935, 357] width 171 height 15
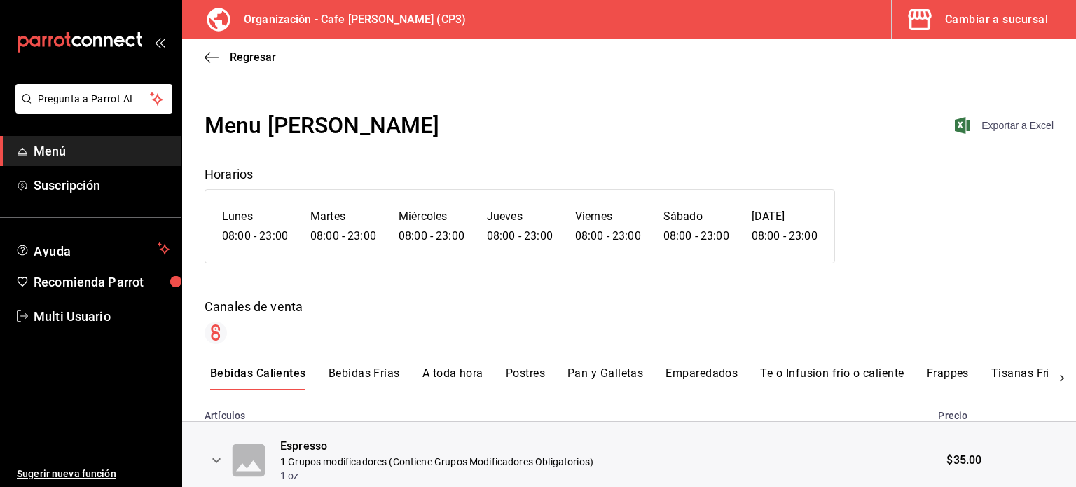
click at [999, 125] on span "Exportar a Excel" at bounding box center [1005, 125] width 96 height 17
